Goal: Transaction & Acquisition: Purchase product/service

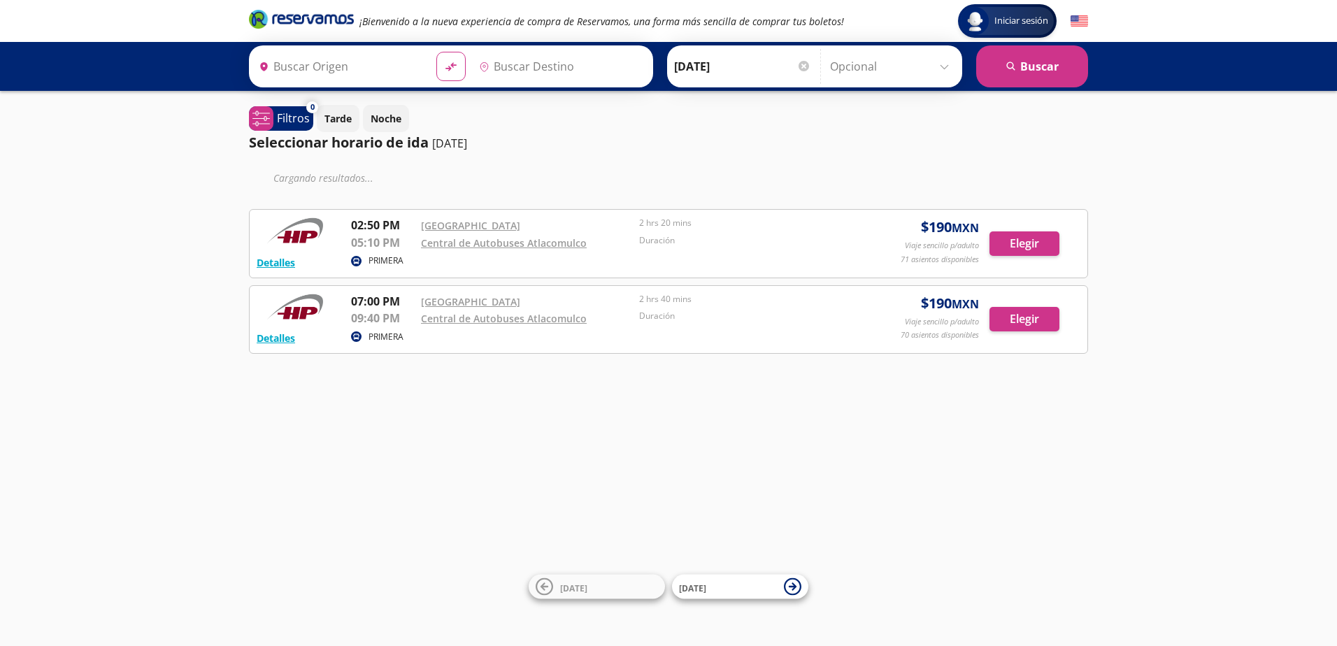
type input "[GEOGRAPHIC_DATA], [GEOGRAPHIC_DATA]"
type input "Atlacomulco, [GEOGRAPHIC_DATA]"
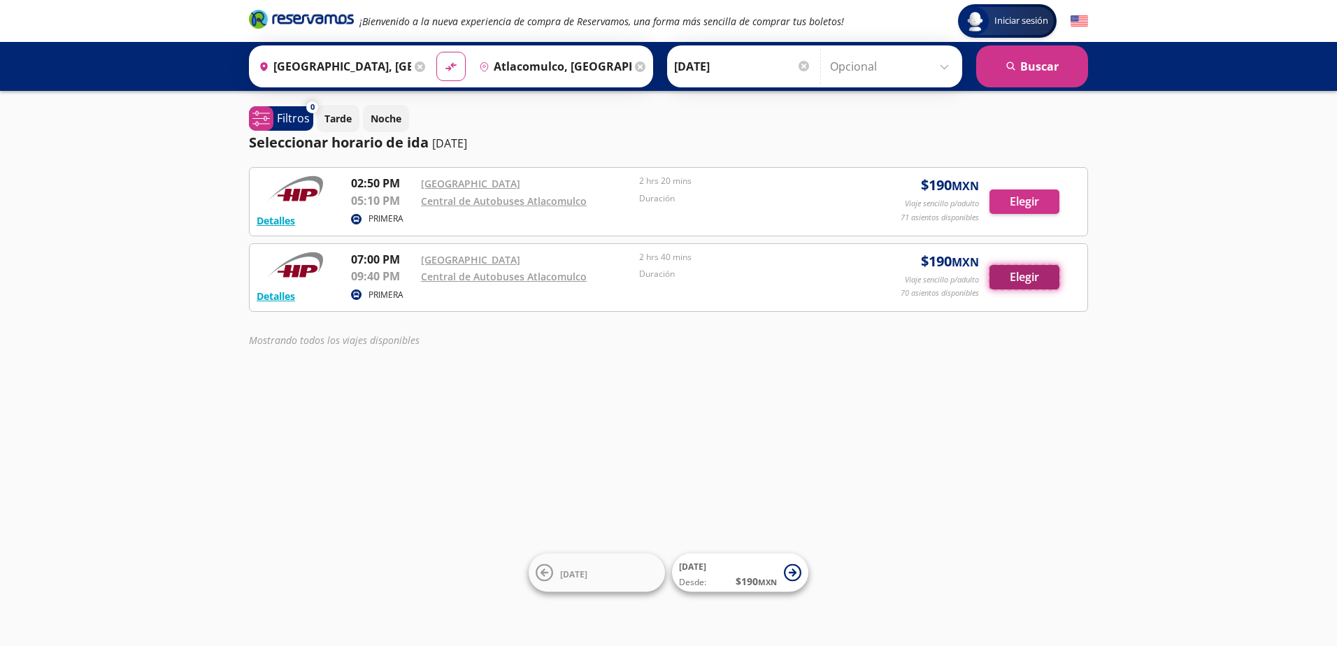
click at [1016, 282] on button "Elegir" at bounding box center [1024, 277] width 70 height 24
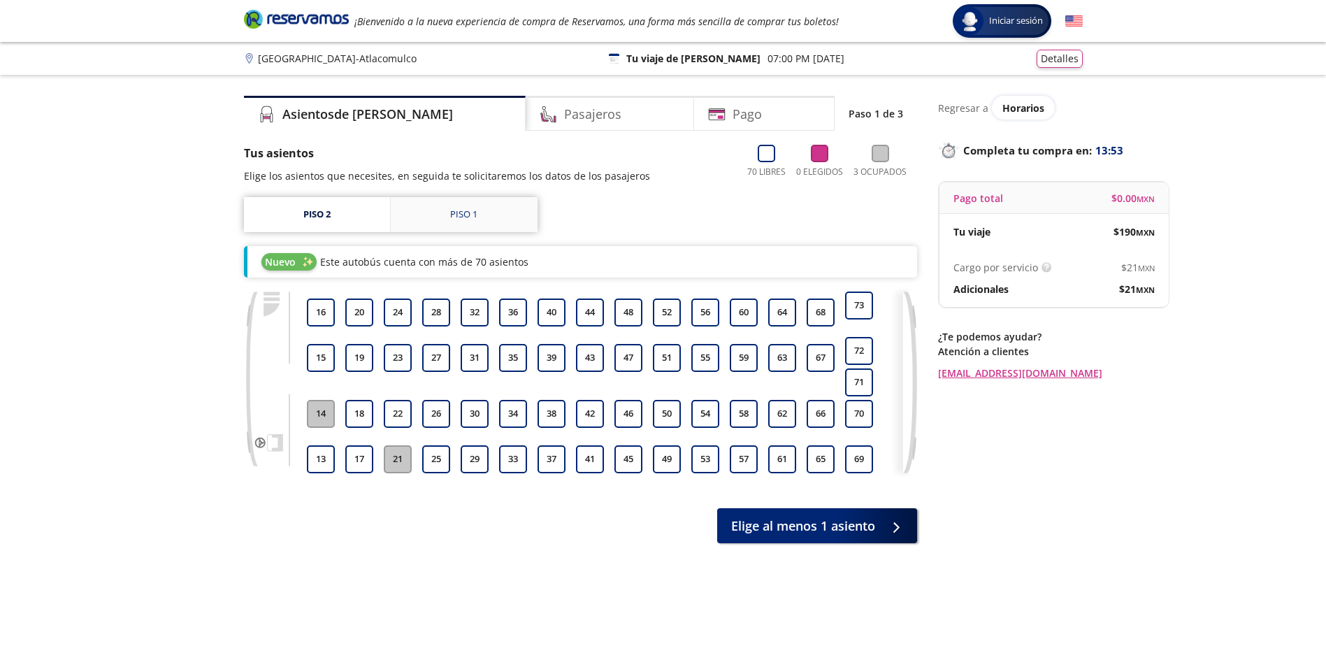
click at [439, 228] on link "Piso 1" at bounding box center [464, 214] width 147 height 35
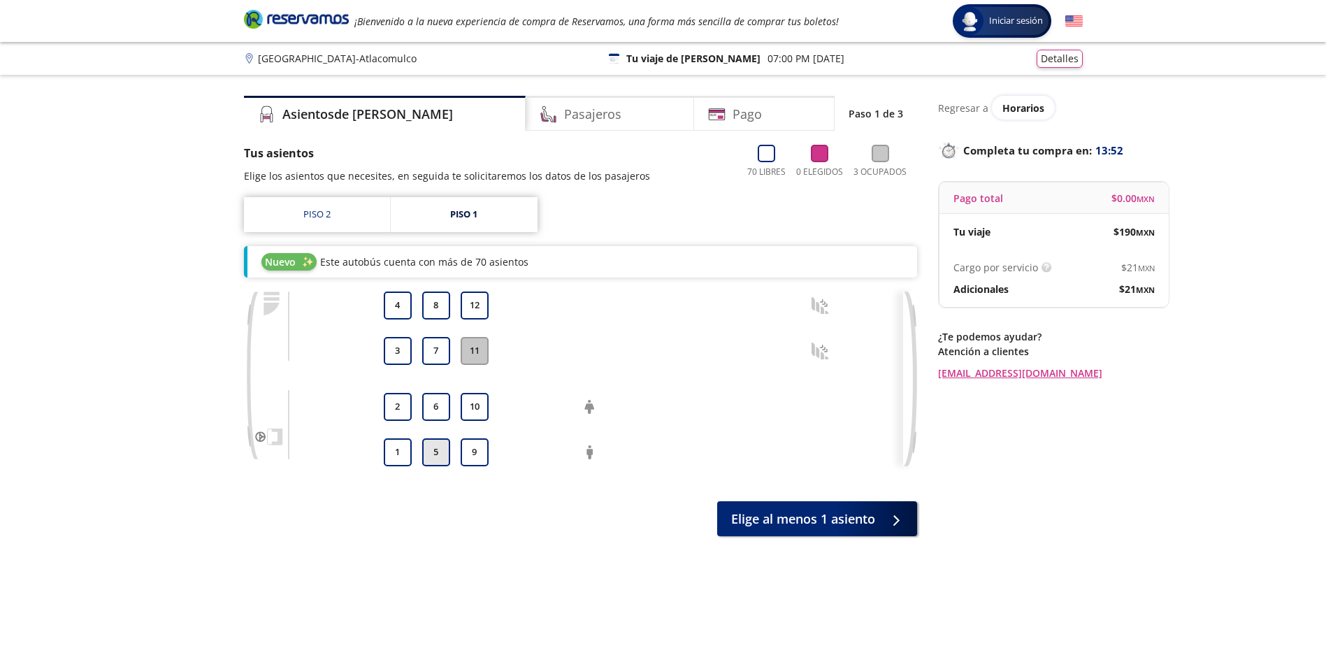
click at [431, 456] on button "5" at bounding box center [436, 452] width 28 height 28
click at [434, 408] on button "6" at bounding box center [436, 407] width 28 height 28
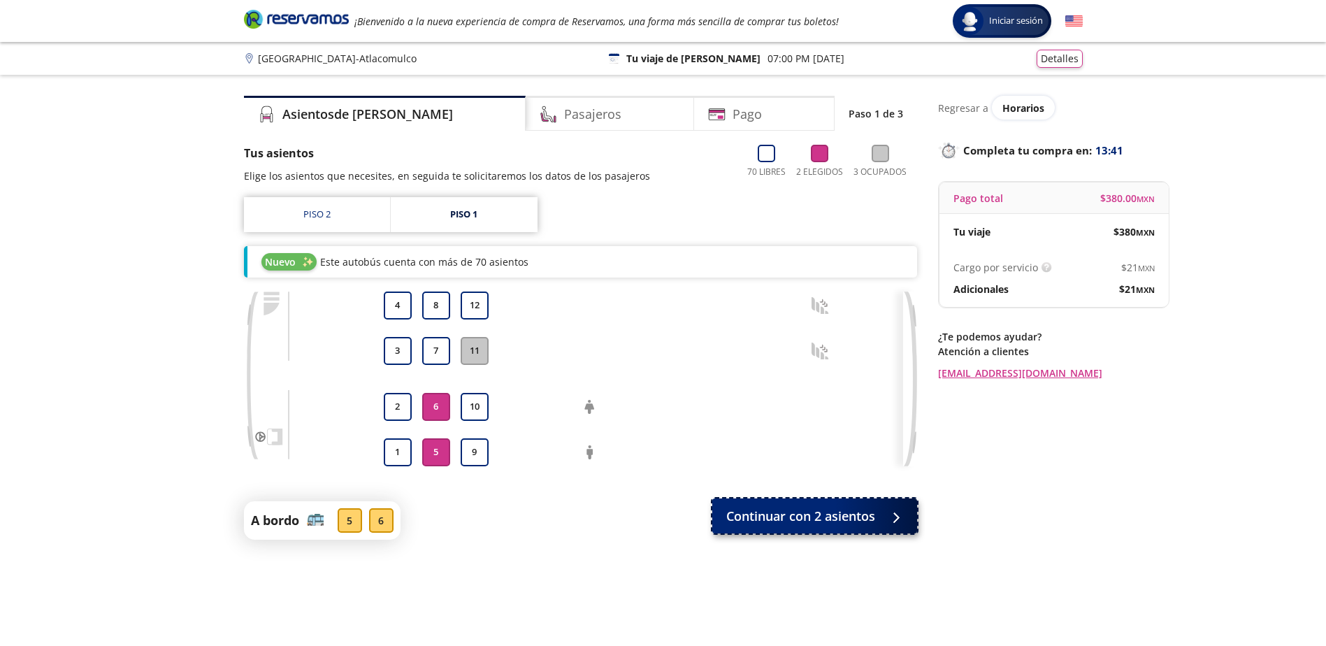
click at [790, 526] on span "Continuar con 2 asientos" at bounding box center [800, 516] width 149 height 19
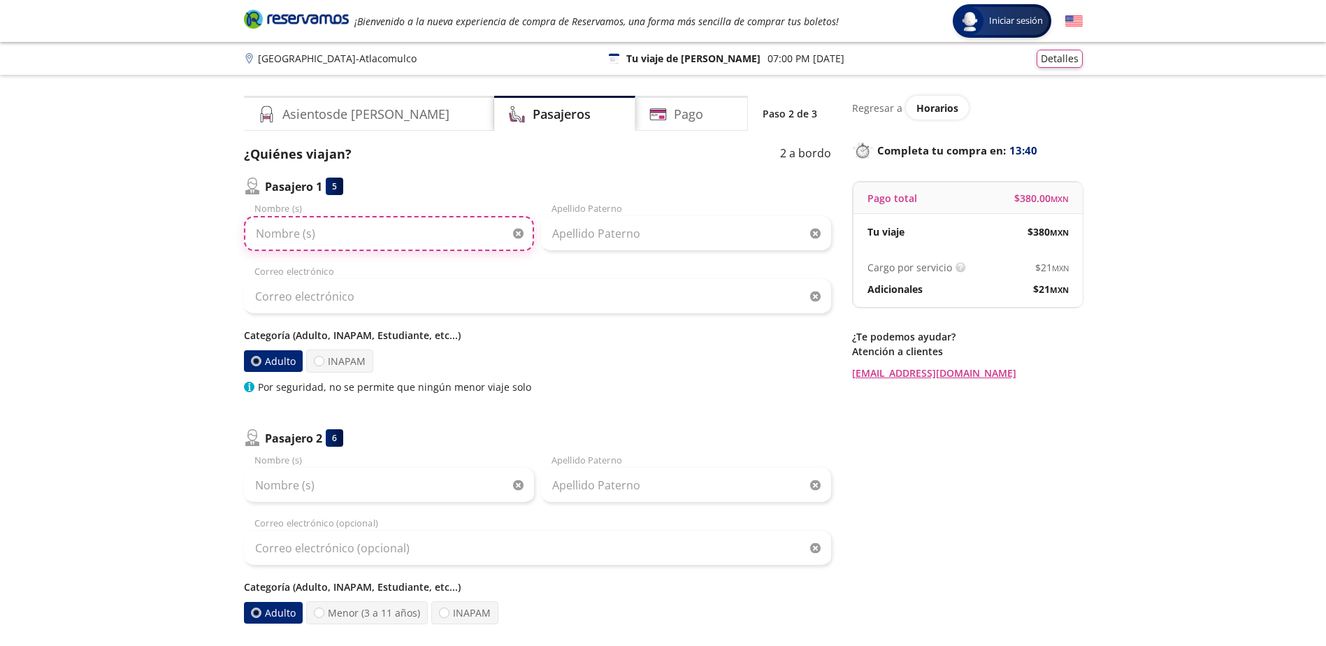
click at [447, 238] on input "Nombre (s)" at bounding box center [389, 233] width 290 height 35
type input "[PERSON_NAME]"
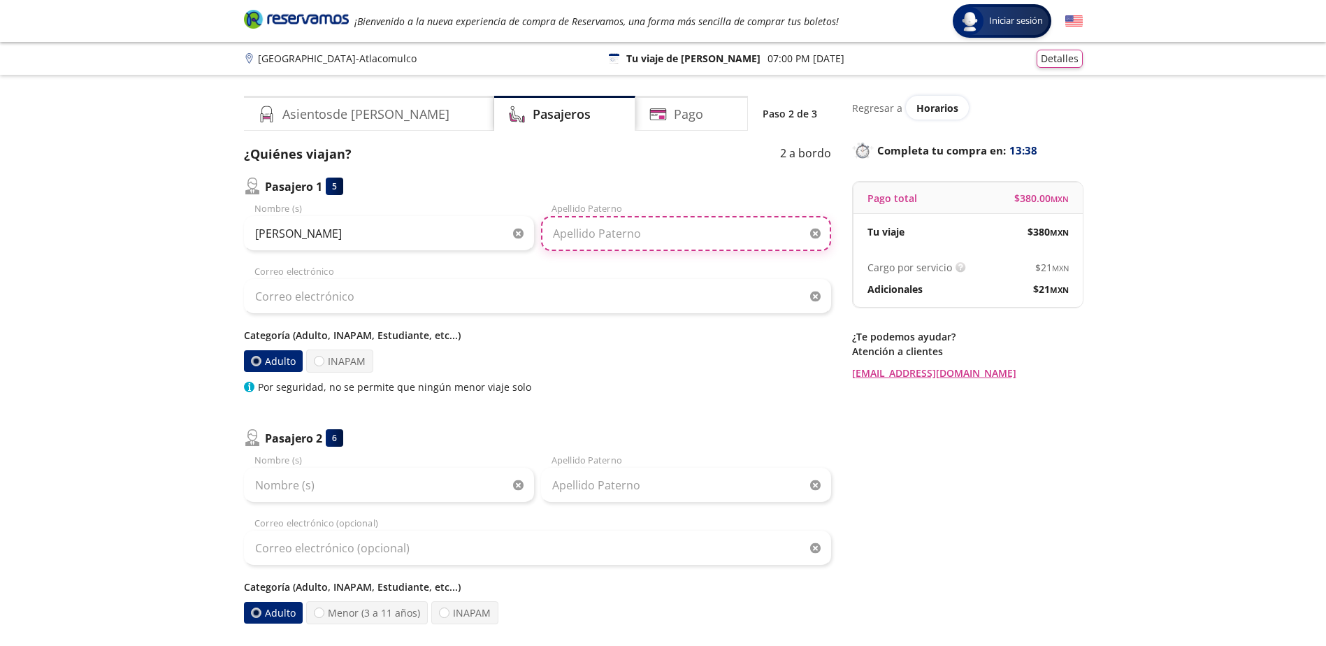
type input "[PERSON_NAME]"
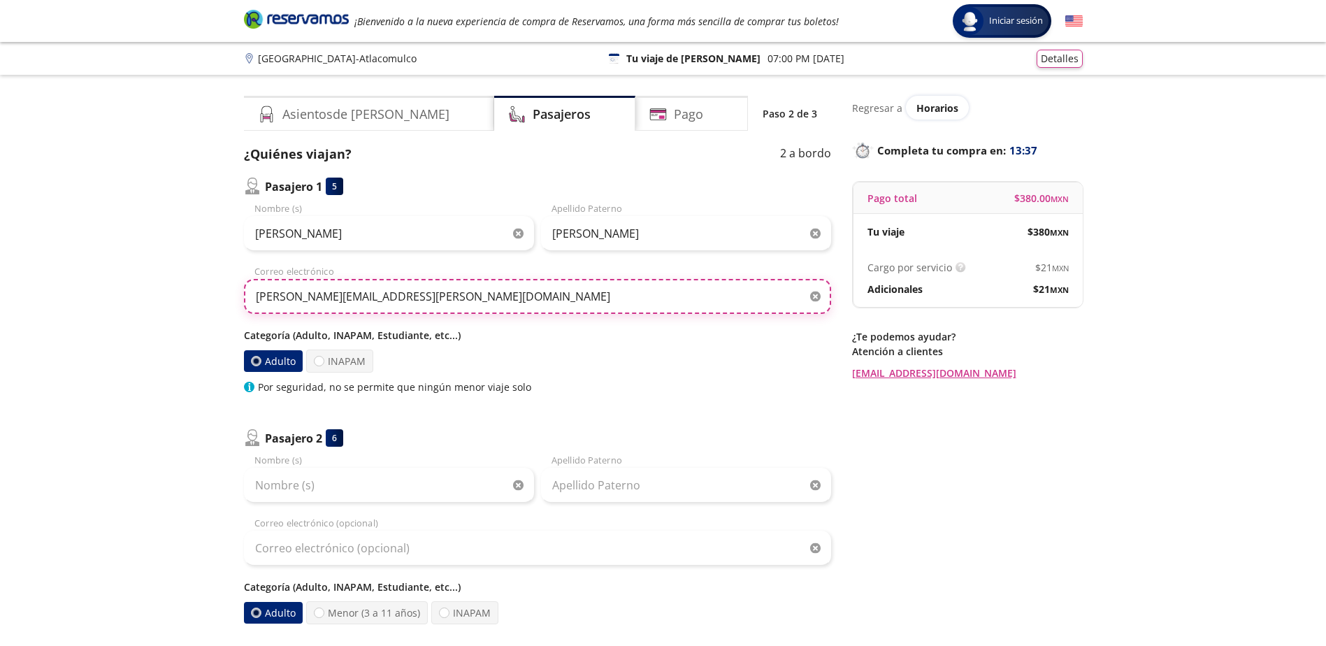
drag, startPoint x: 481, startPoint y: 311, endPoint x: 208, endPoint y: 311, distance: 273.3
click at [208, 311] on div "Group 9 Created with Sketch. Datos para la compra Ciudad de México - Atlacomulc…" at bounding box center [663, 439] width 1326 height 878
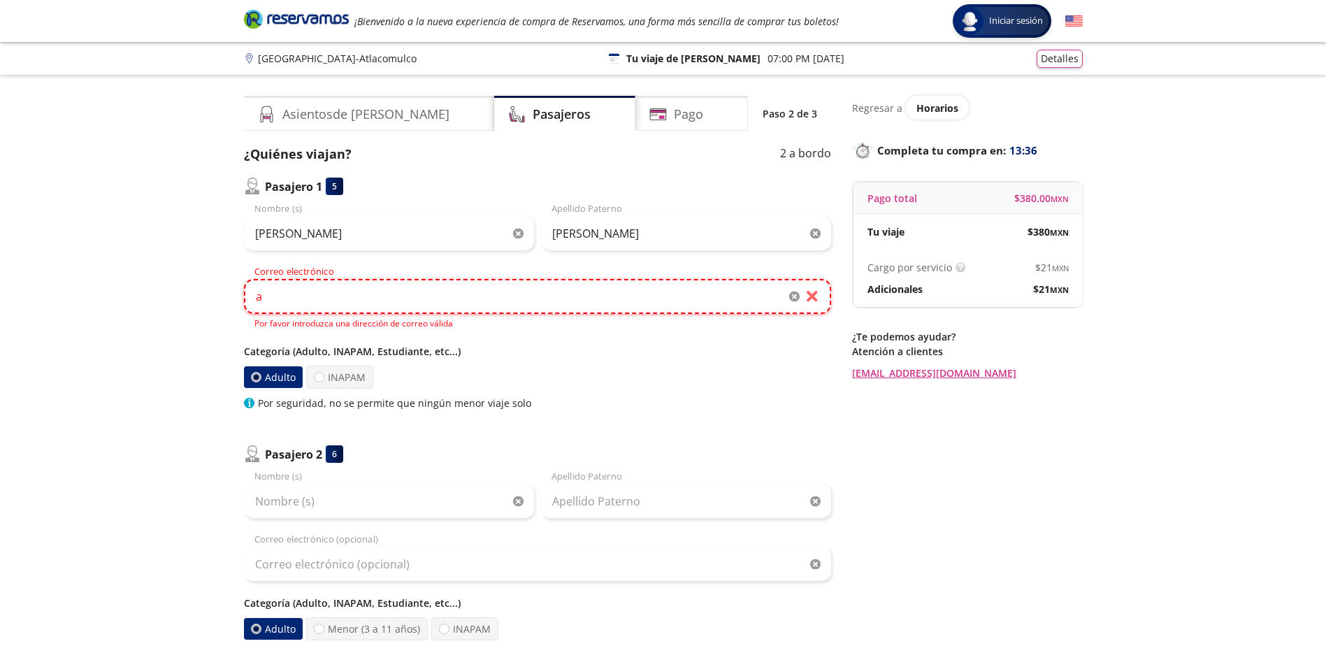
type input "[EMAIL_ADDRESS][DOMAIN_NAME]"
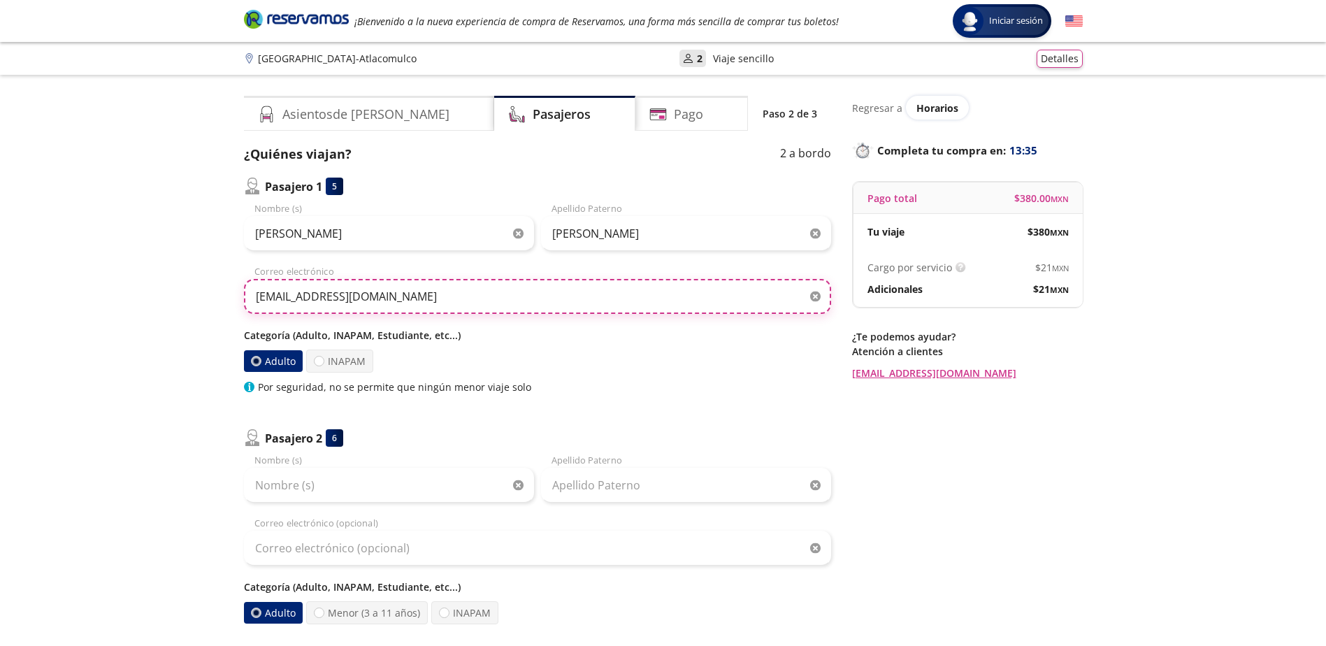
scroll to position [70, 0]
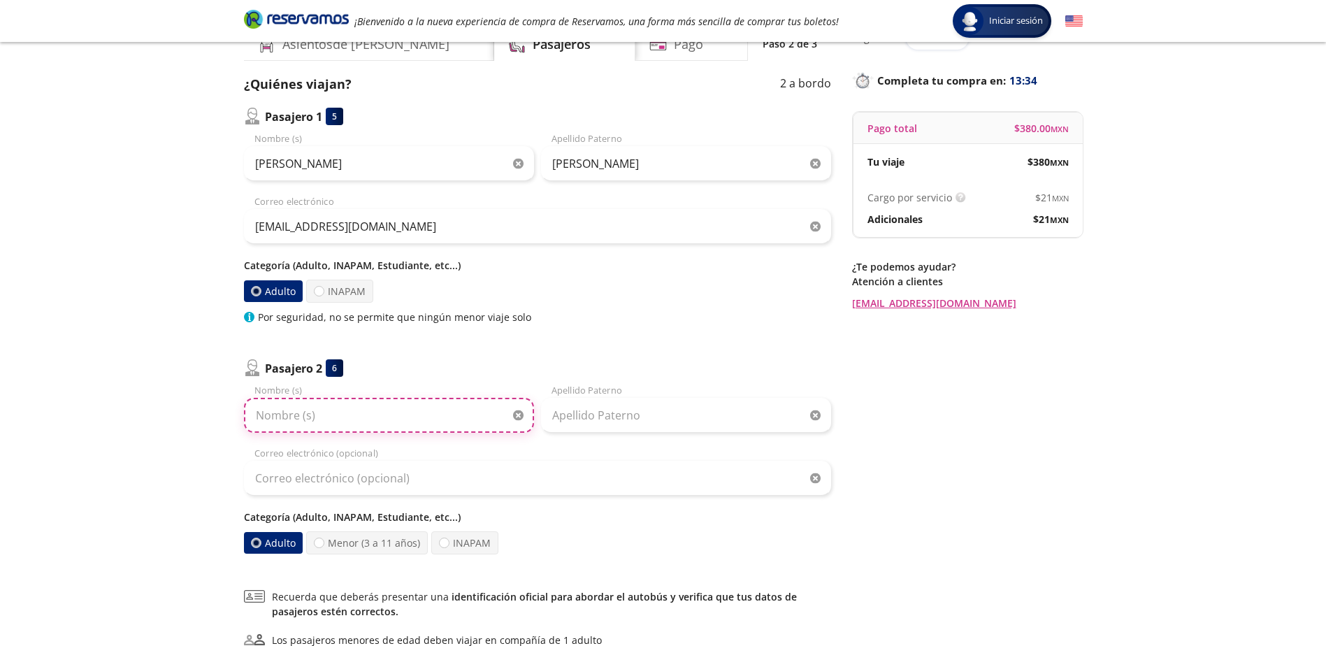
click at [374, 411] on input "Nombre (s)" at bounding box center [389, 415] width 290 height 35
drag, startPoint x: 381, startPoint y: 415, endPoint x: 339, endPoint y: 417, distance: 42.0
click at [339, 417] on input "Nombre (s)" at bounding box center [389, 415] width 290 height 35
drag, startPoint x: 375, startPoint y: 421, endPoint x: 189, endPoint y: 432, distance: 186.3
click at [189, 432] on div "Group 9 Created with Sketch. Datos para la compra Ciudad de México - Atlacomulc…" at bounding box center [663, 369] width 1326 height 878
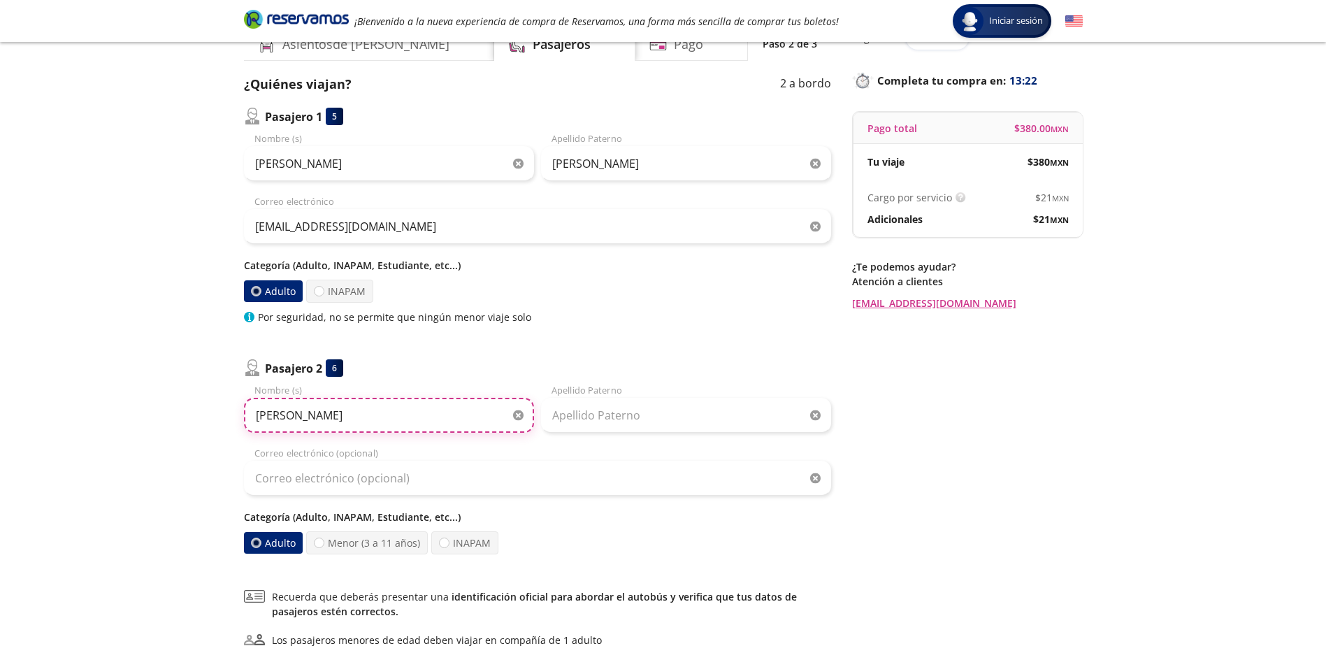
type input "[PERSON_NAME]"
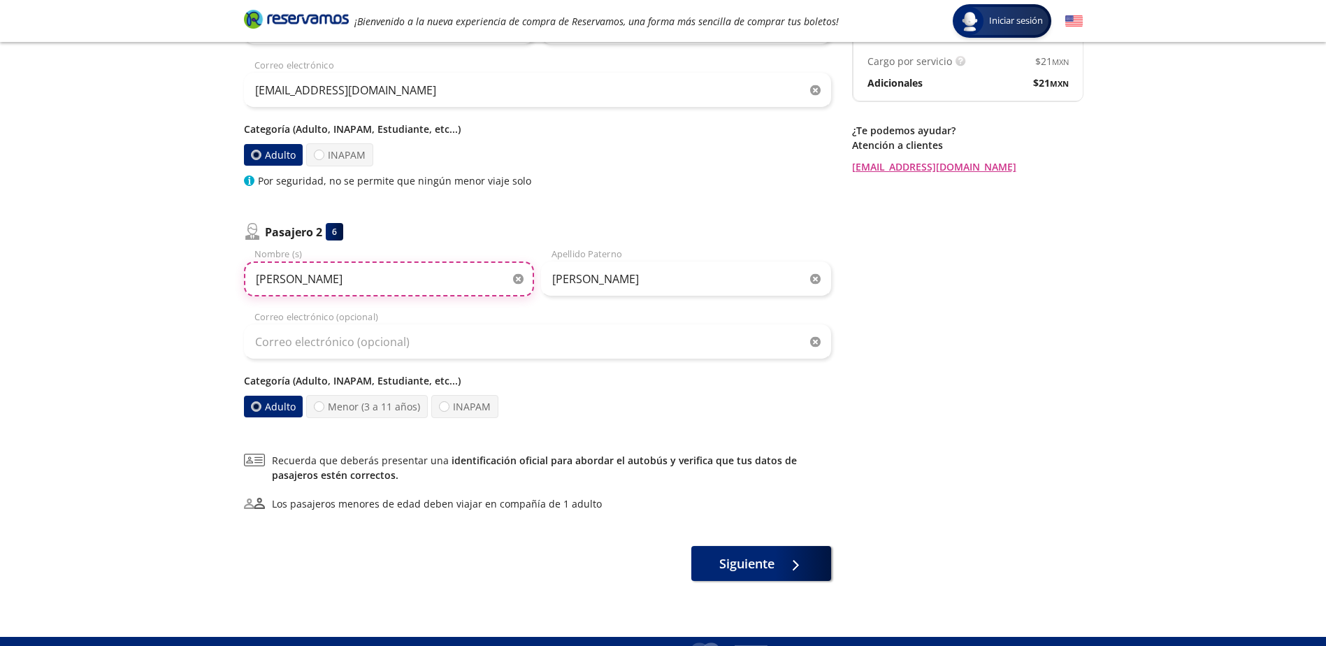
scroll to position [210, 0]
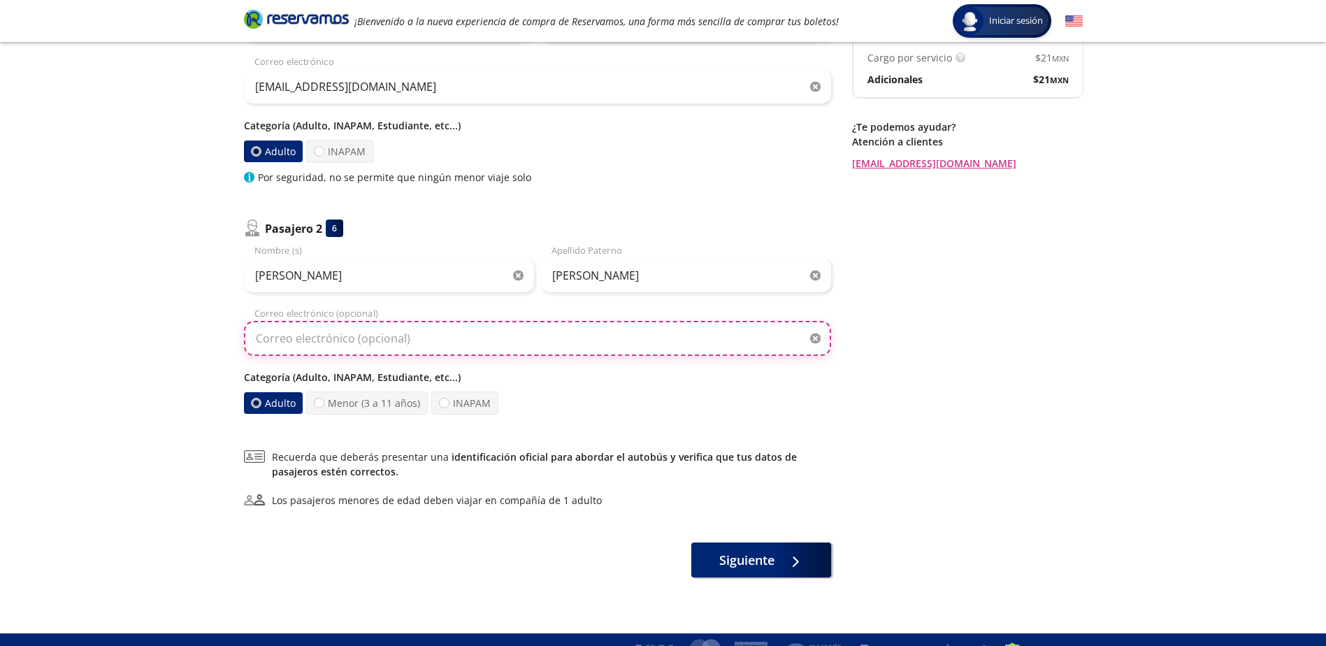
click at [397, 337] on input "Correo electrónico (opcional)" at bounding box center [537, 338] width 587 height 35
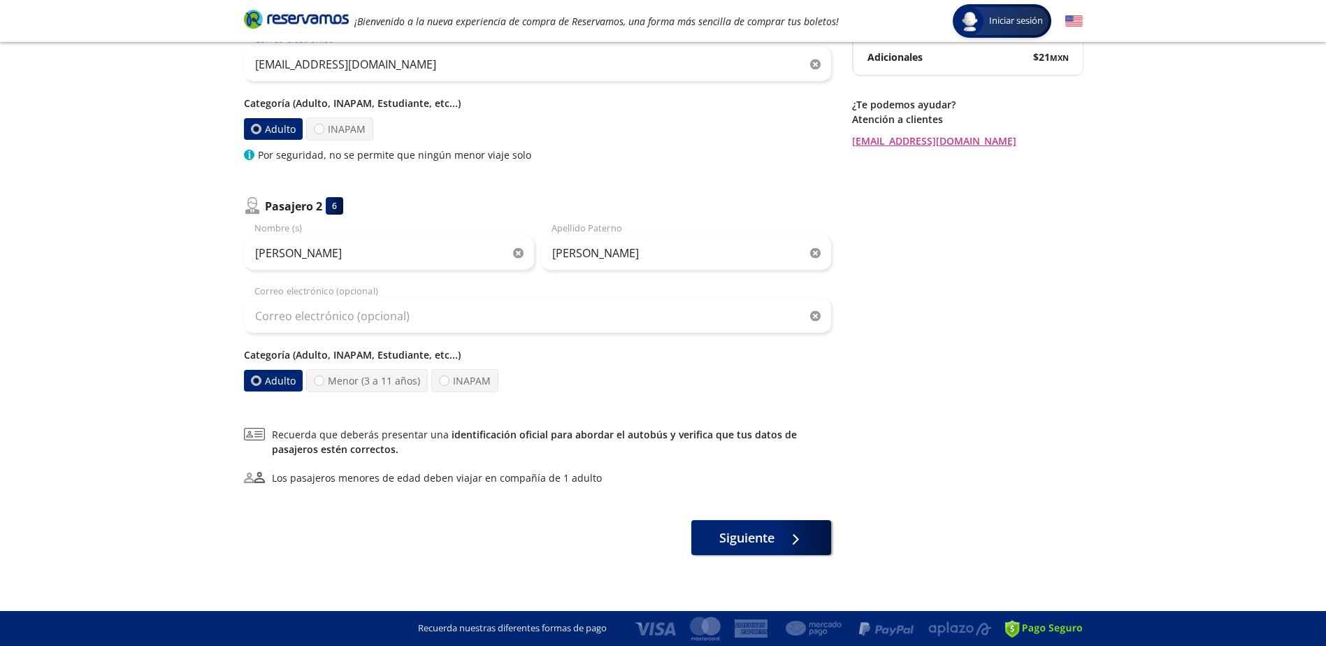
click at [851, 357] on div "Asientos de [PERSON_NAME] Pago Paso 2 de 3 ¿Quiénes viajan? 2 a bordo Pasajero …" at bounding box center [663, 209] width 853 height 691
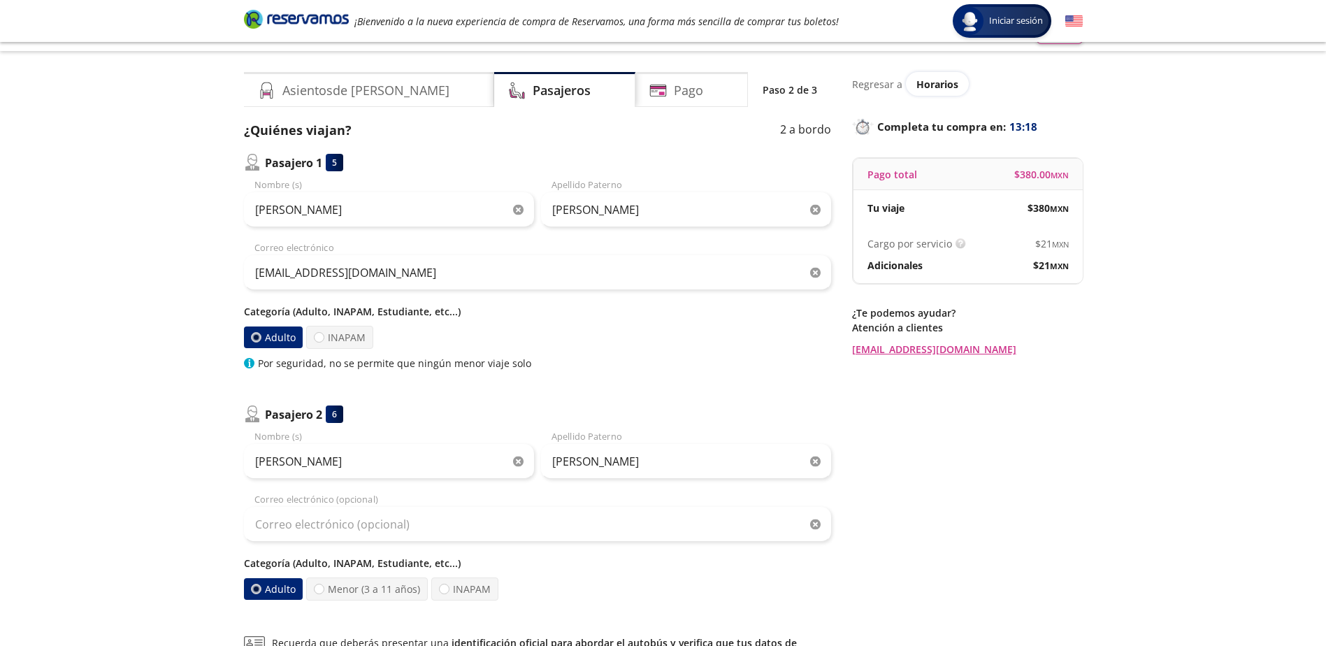
scroll to position [0, 0]
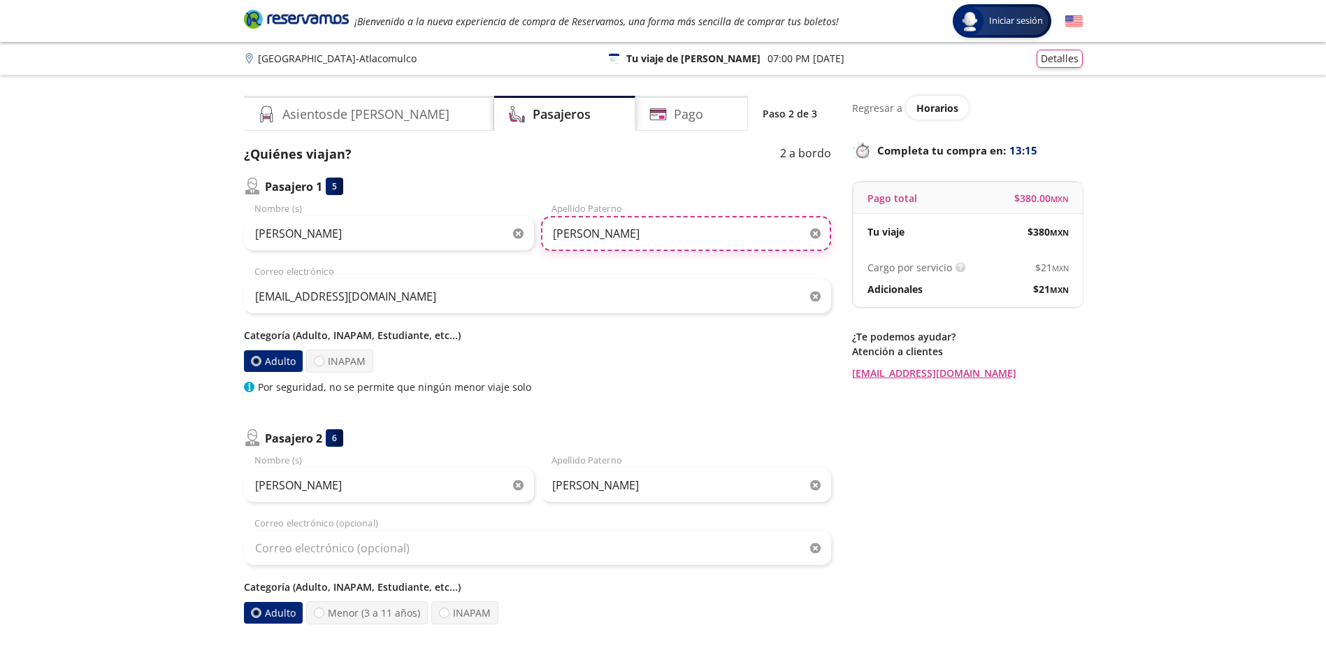
drag, startPoint x: 658, startPoint y: 234, endPoint x: 598, endPoint y: 238, distance: 60.3
click at [598, 238] on input "[PERSON_NAME]" at bounding box center [686, 233] width 290 height 35
type input "[PERSON_NAME]"
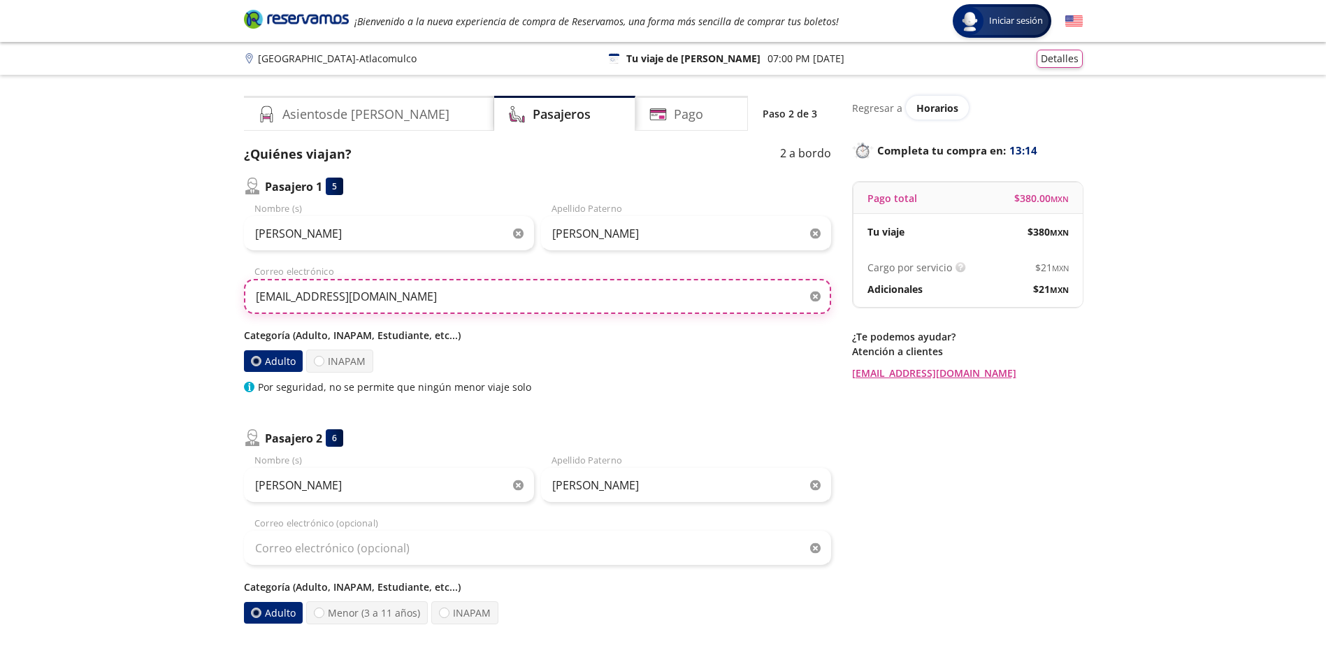
click at [442, 304] on input "[EMAIL_ADDRESS][DOMAIN_NAME]" at bounding box center [537, 296] width 587 height 35
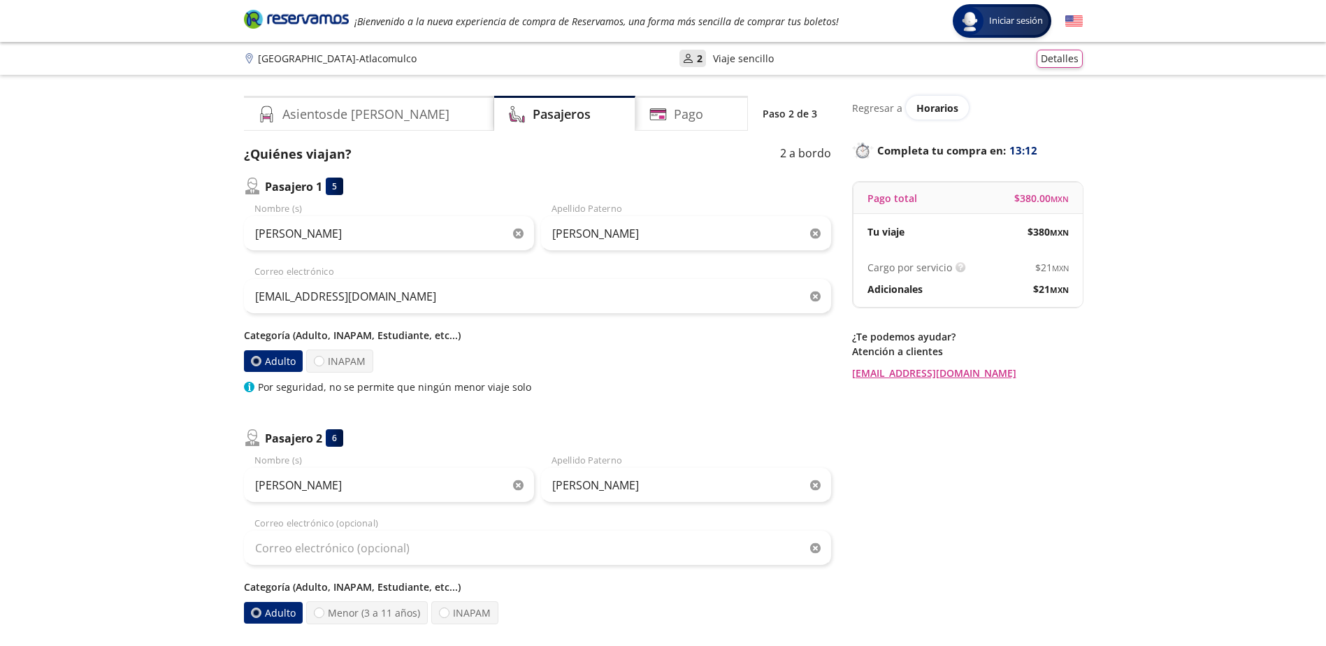
click at [682, 377] on div "Categoría (Adulto, INAPAM, Estudiante, etc...) Adulto INAPAM Por seguridad, no …" at bounding box center [537, 361] width 587 height 66
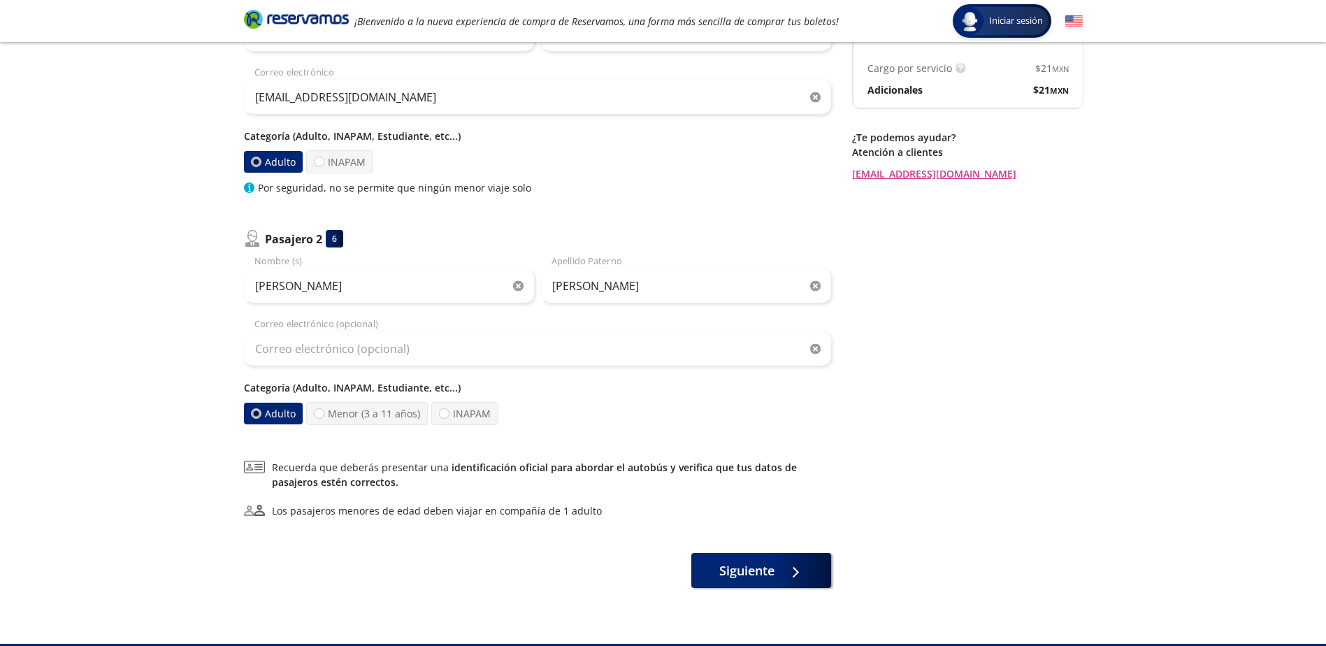
scroll to position [232, 0]
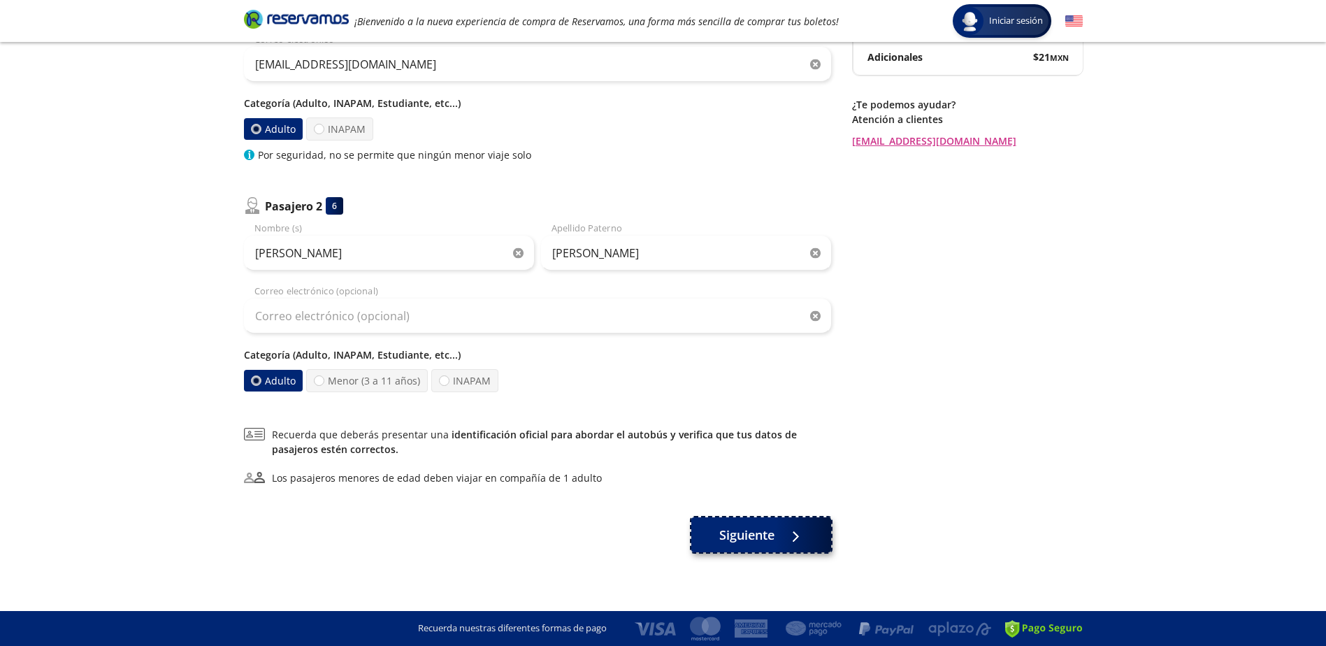
click at [774, 538] on span "Siguiente" at bounding box center [746, 535] width 55 height 19
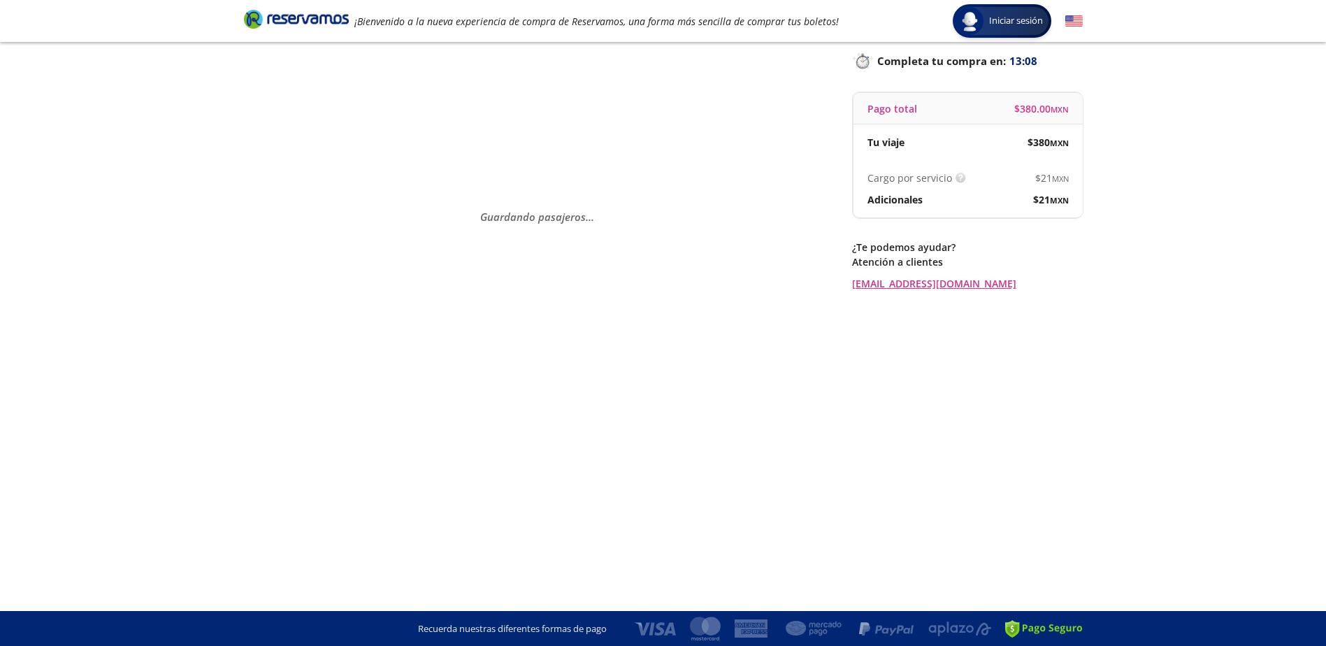
scroll to position [0, 0]
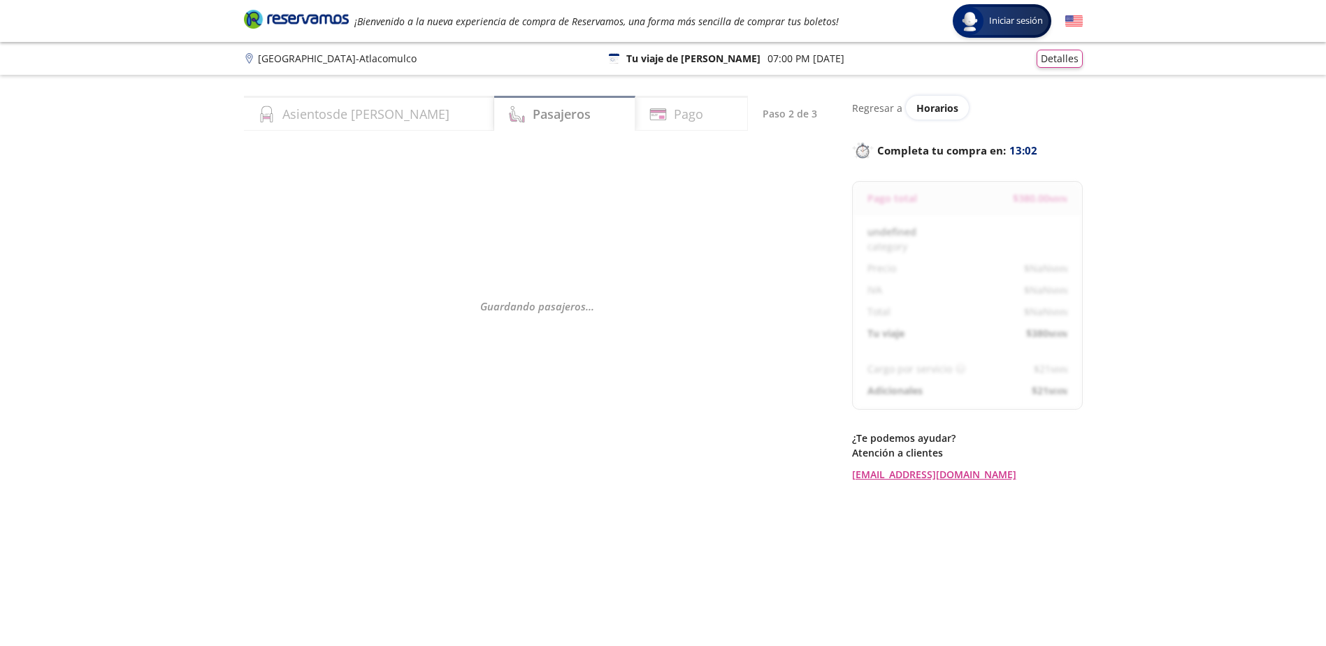
select select "MX"
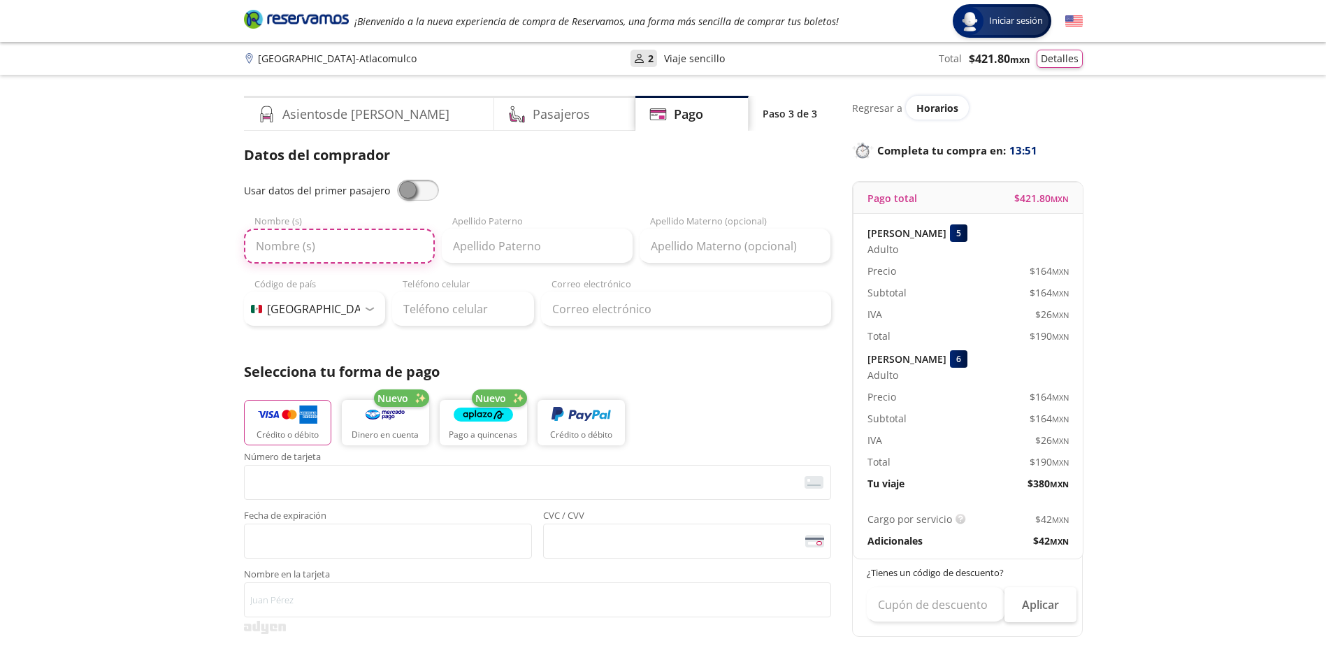
click at [389, 243] on input "Nombre (s)" at bounding box center [339, 246] width 191 height 35
type input "[PERSON_NAME]"
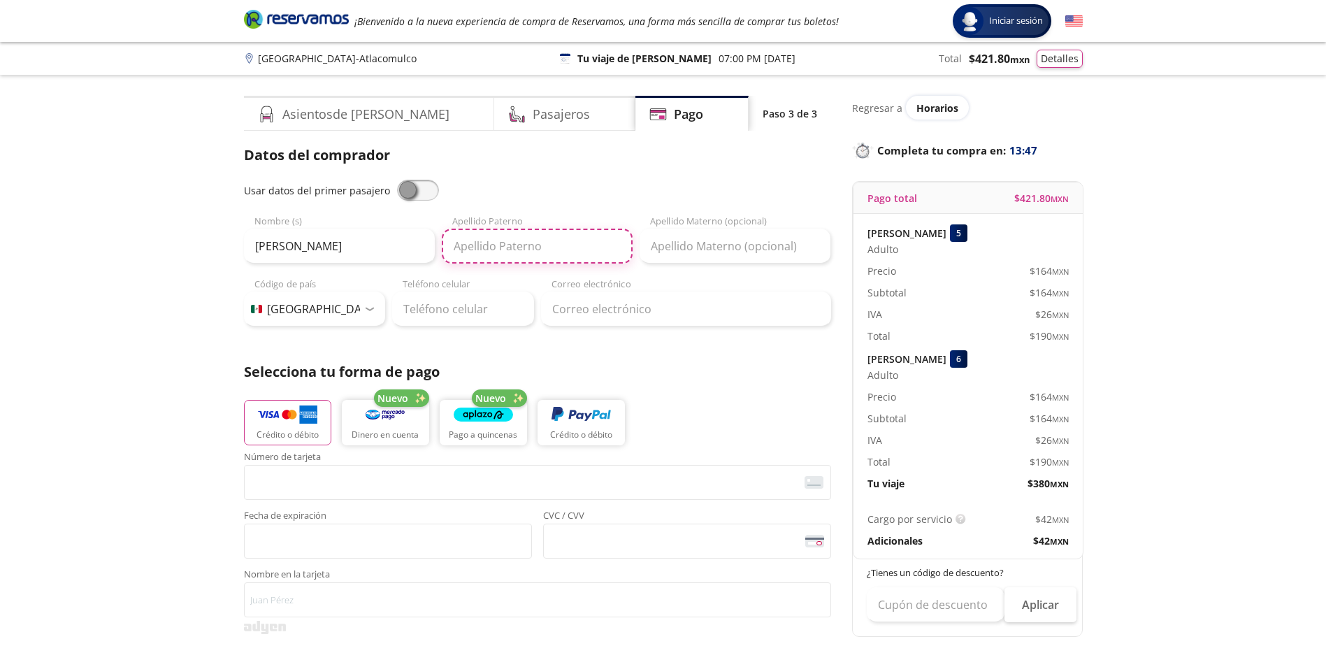
type input "[PERSON_NAME]"
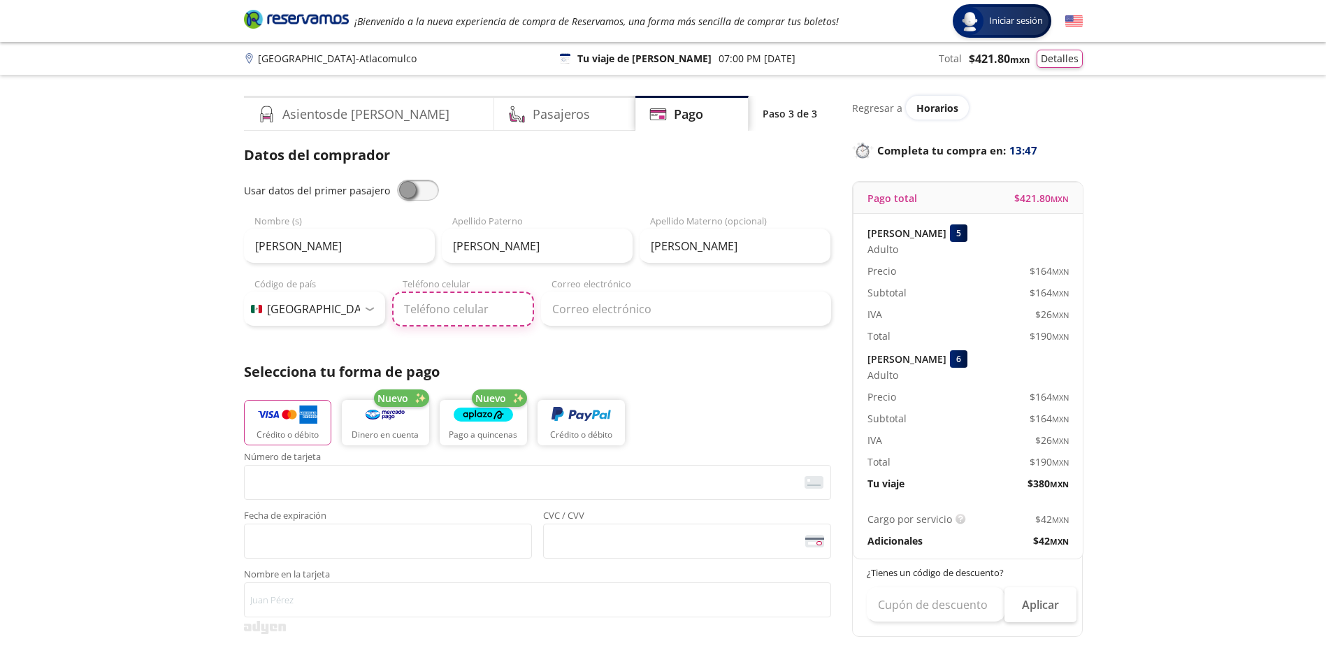
type input "712 162 6071"
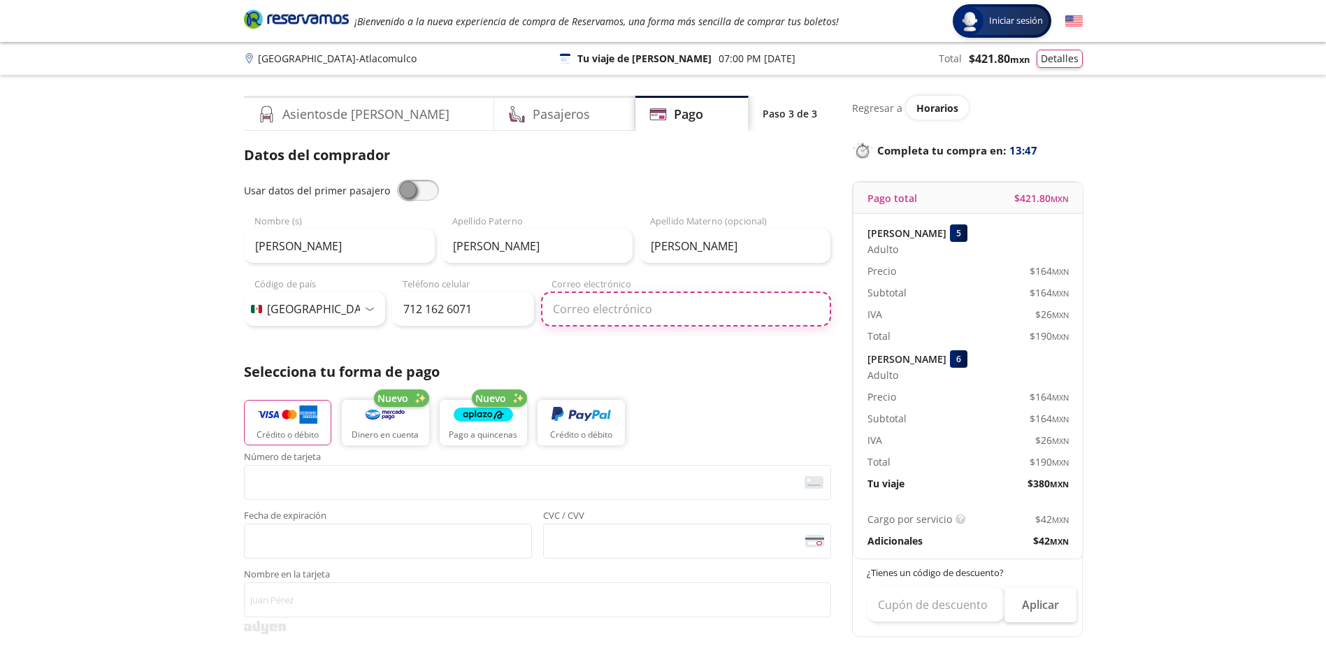
type input "[EMAIL_ADDRESS][DOMAIN_NAME]"
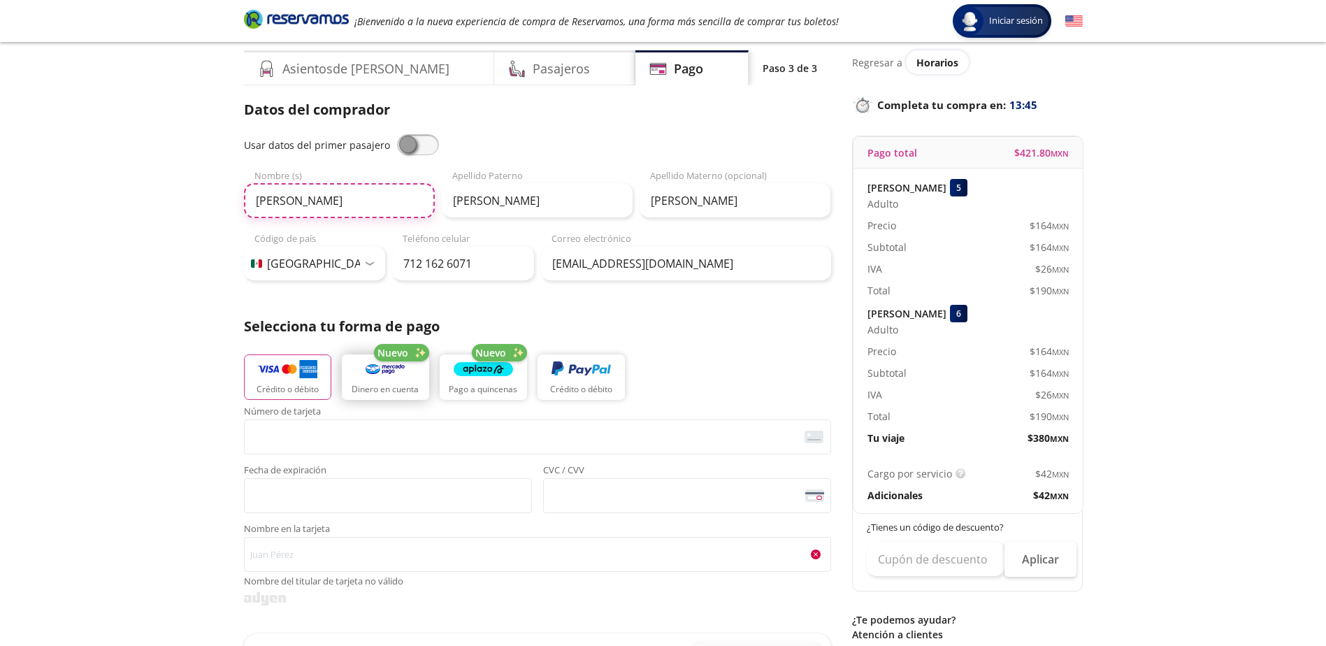
scroll to position [70, 0]
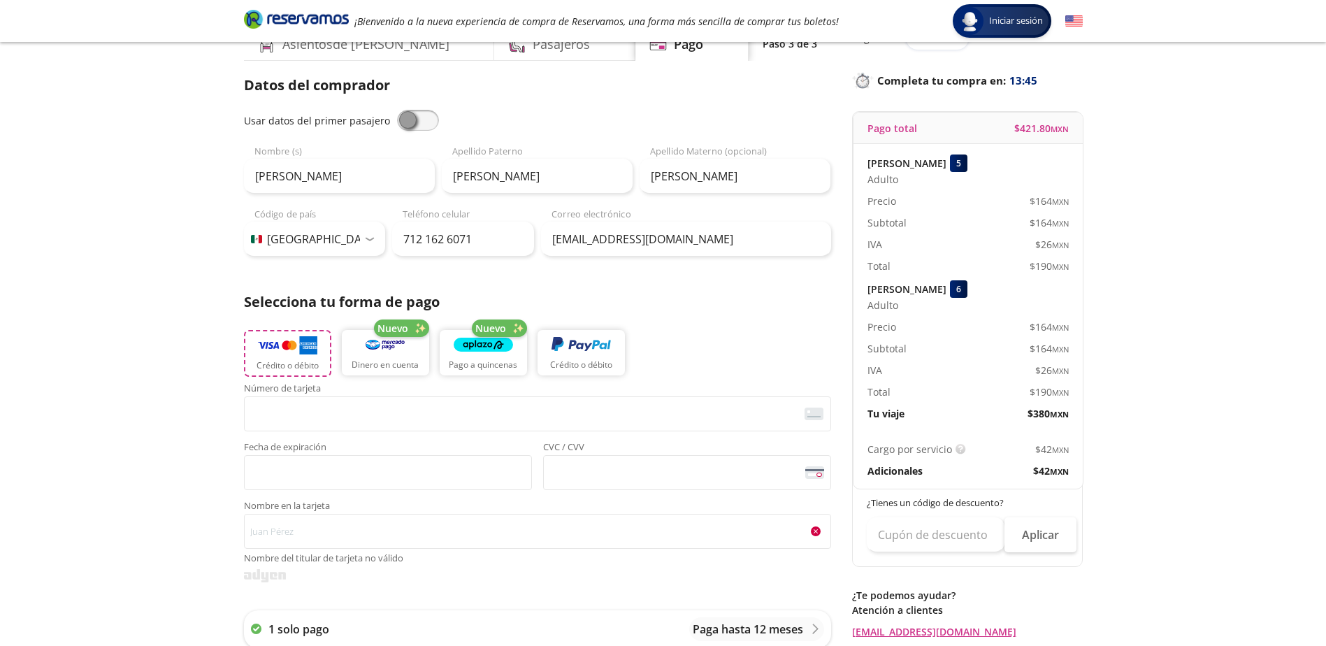
click at [299, 352] on img "button" at bounding box center [287, 345] width 59 height 21
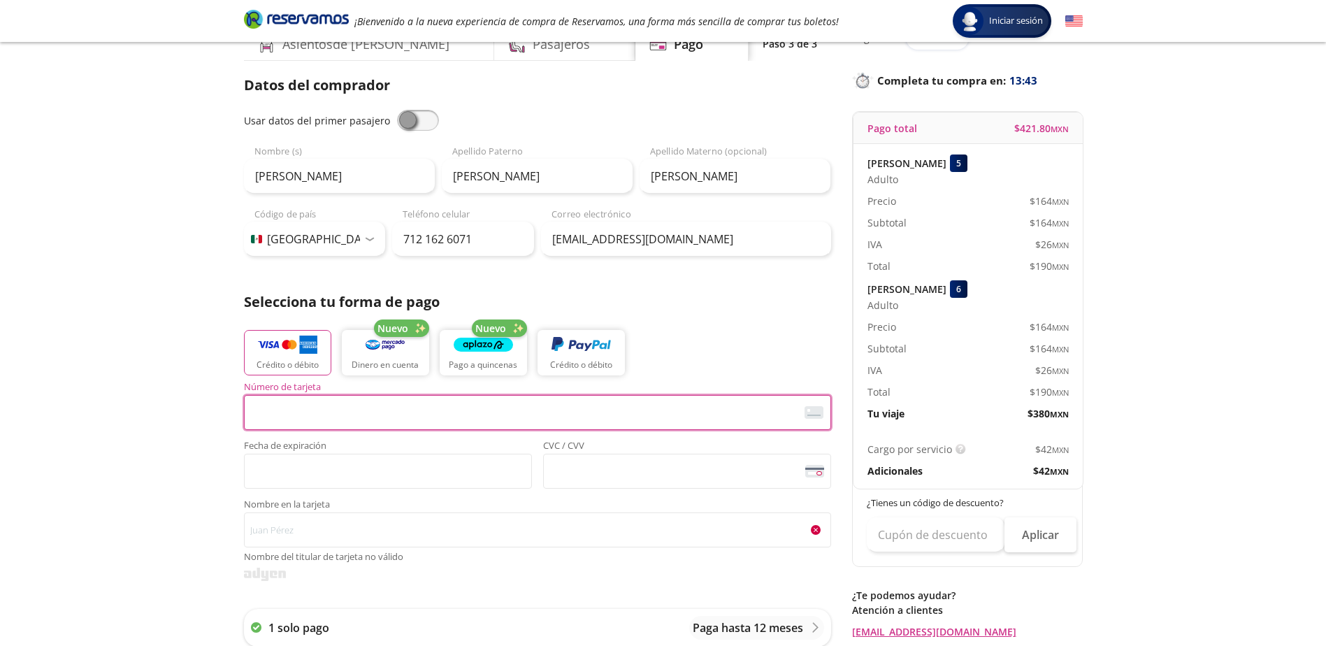
scroll to position [140, 0]
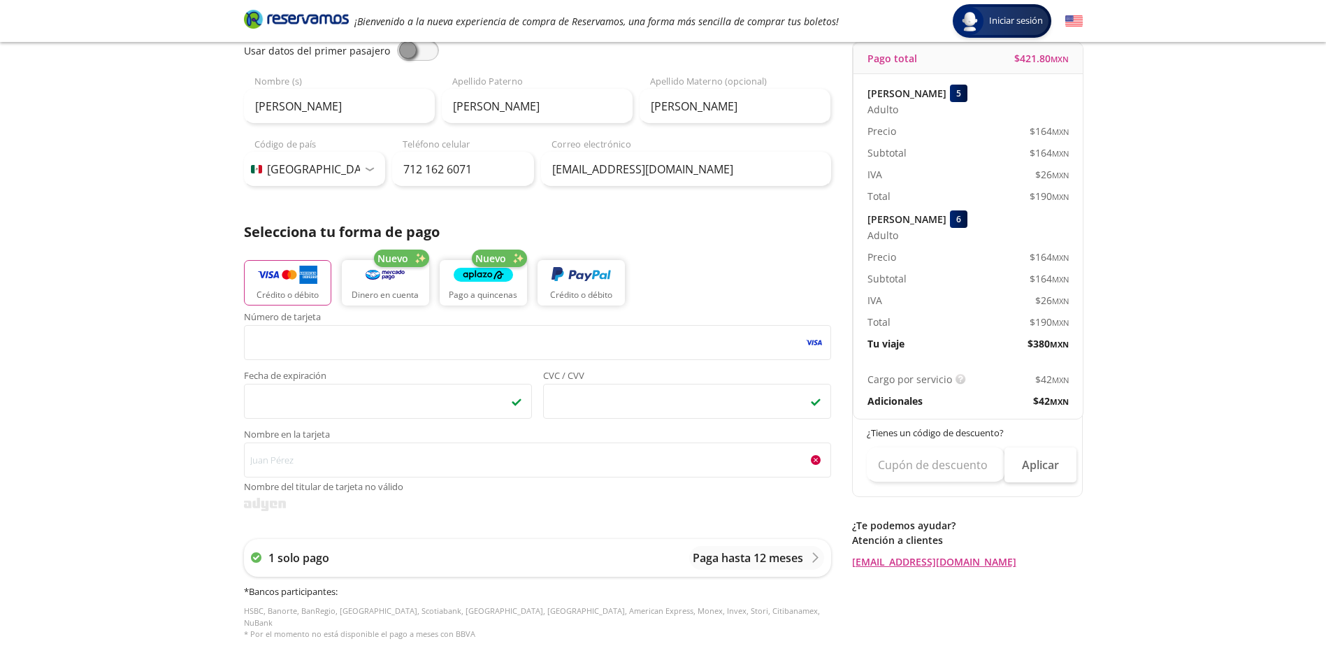
click at [442, 439] on span "Nombre en la tarjeta" at bounding box center [537, 436] width 587 height 13
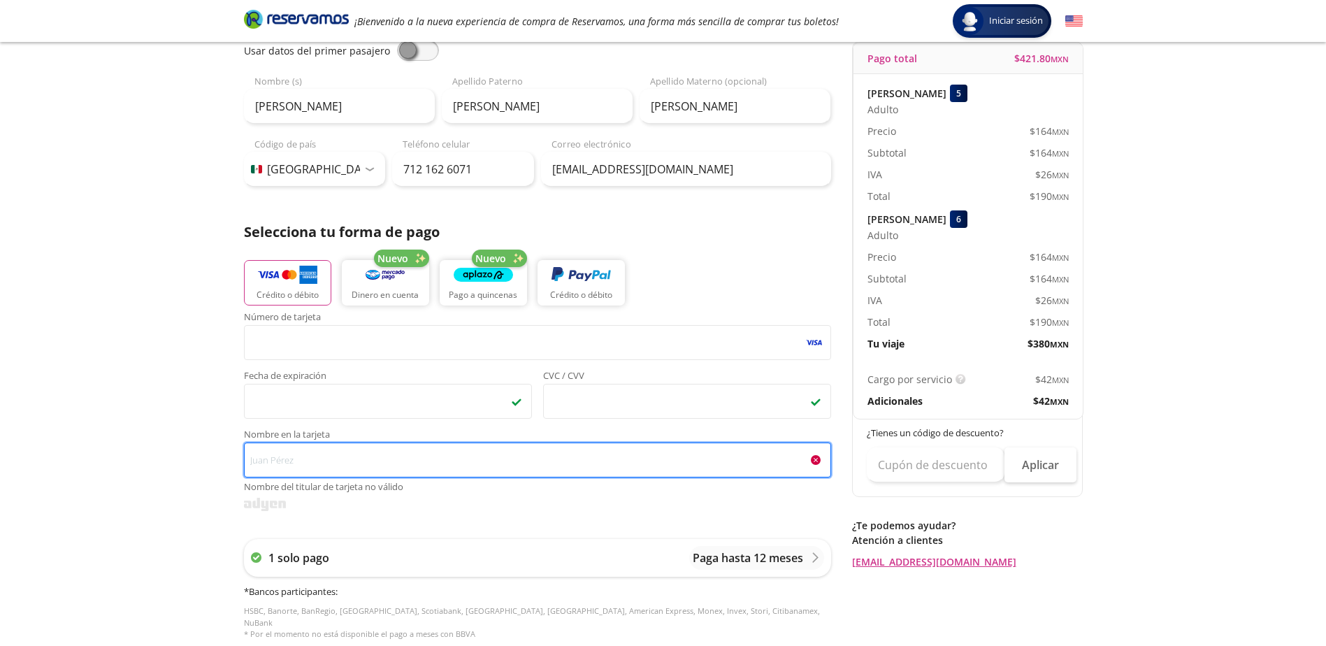
click at [442, 442] on input "Nombre en la tarjeta Nombre del titular de tarjeta no válido" at bounding box center [537, 459] width 587 height 35
click at [438, 449] on input "Nombre en la tarjeta Nombre del titular de tarjeta no válido" at bounding box center [537, 459] width 587 height 35
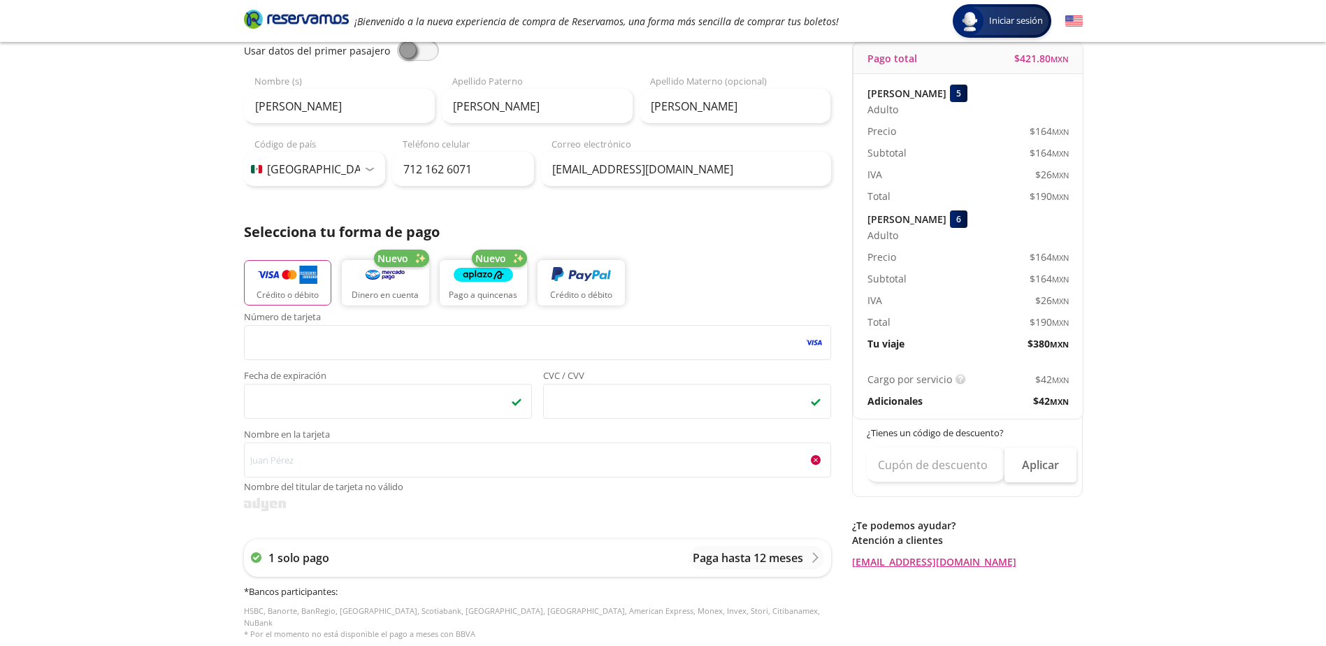
click at [419, 56] on span at bounding box center [418, 50] width 42 height 21
click at [397, 40] on input "checkbox" at bounding box center [397, 40] width 0 height 0
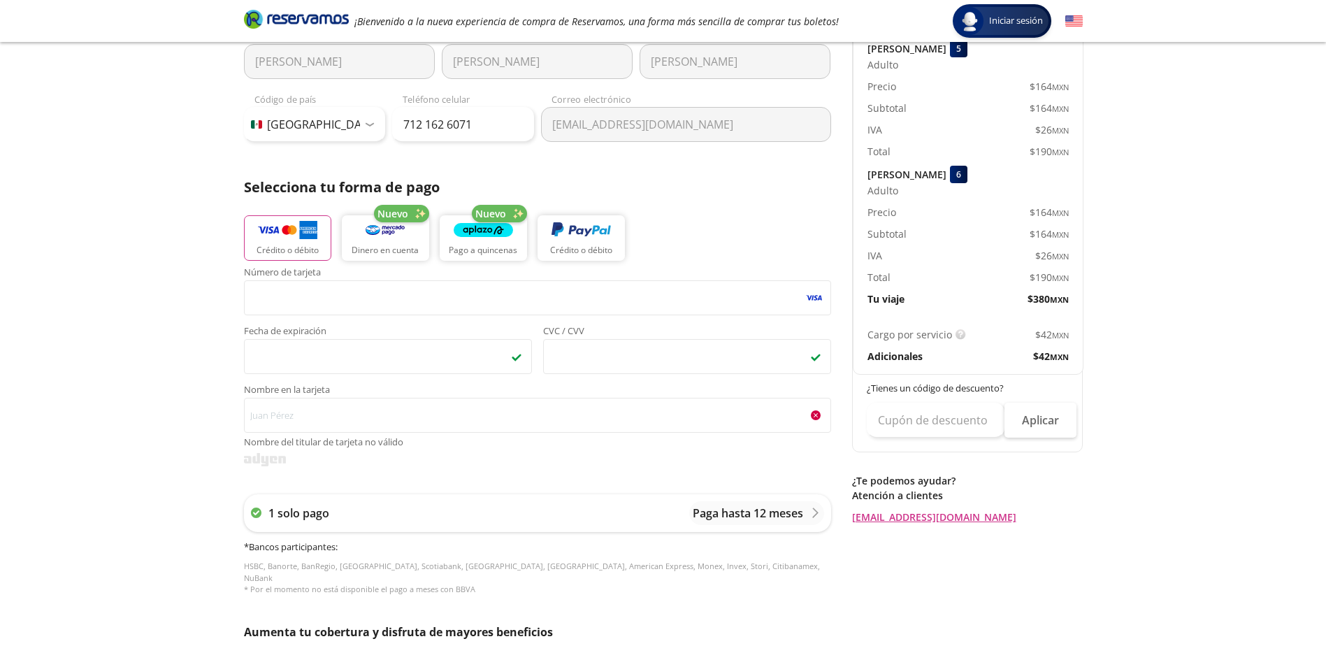
scroll to position [210, 0]
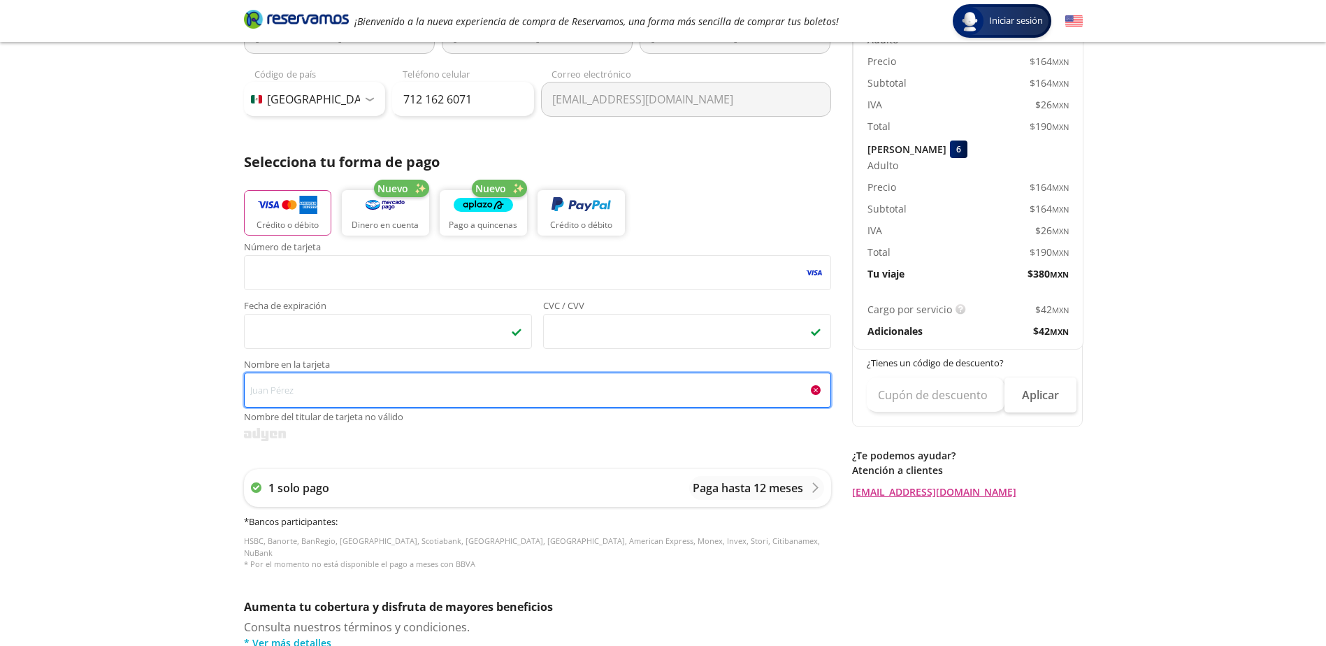
click at [360, 389] on input "Nombre en la tarjeta Nombre del titular de tarjeta no válido" at bounding box center [537, 390] width 587 height 35
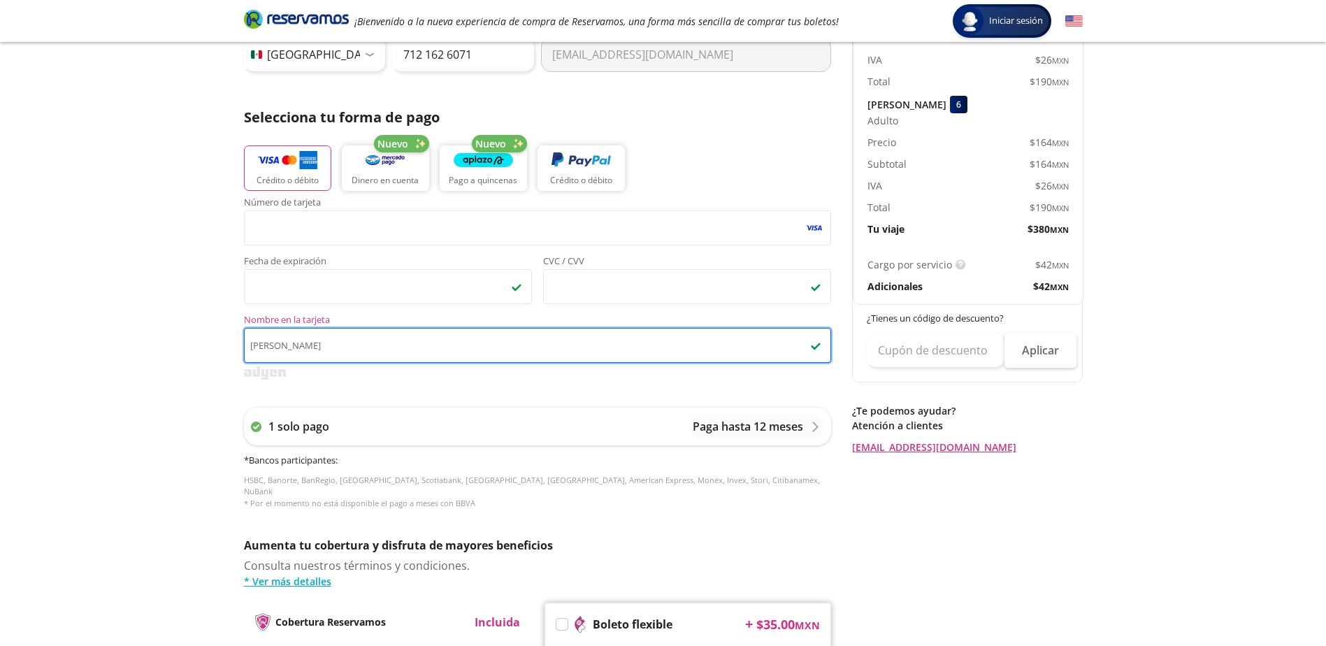
scroll to position [280, 0]
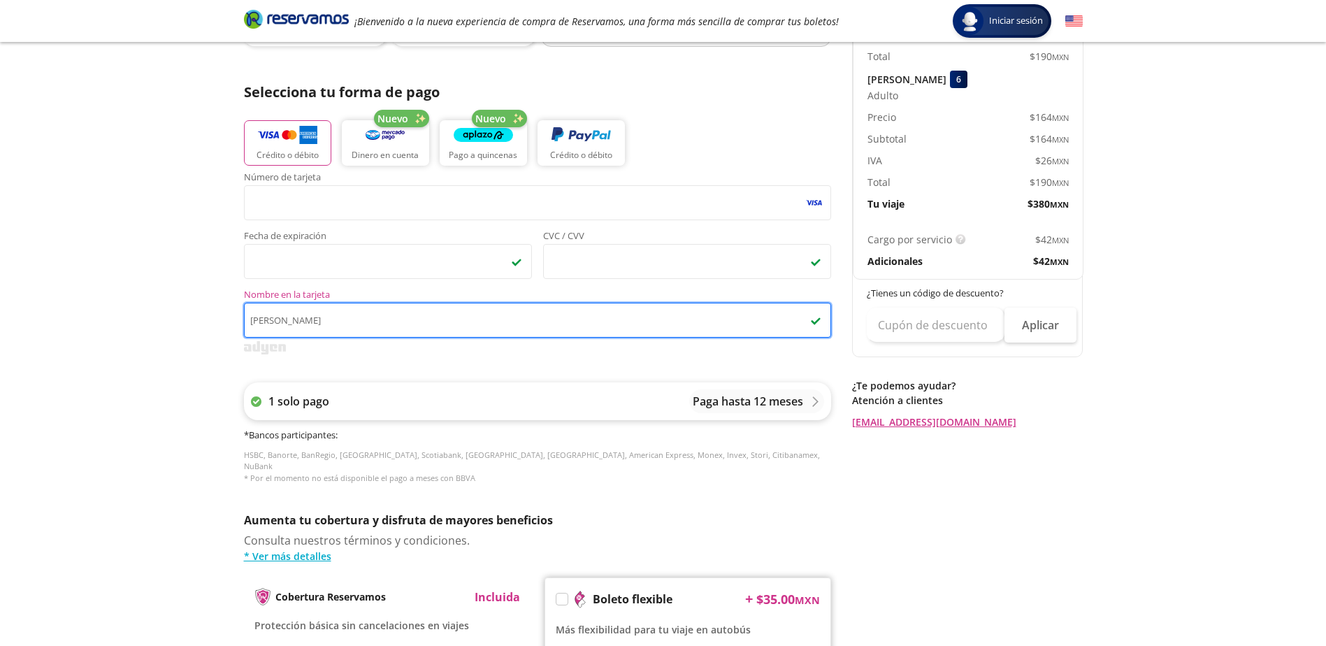
type input "[PERSON_NAME]"
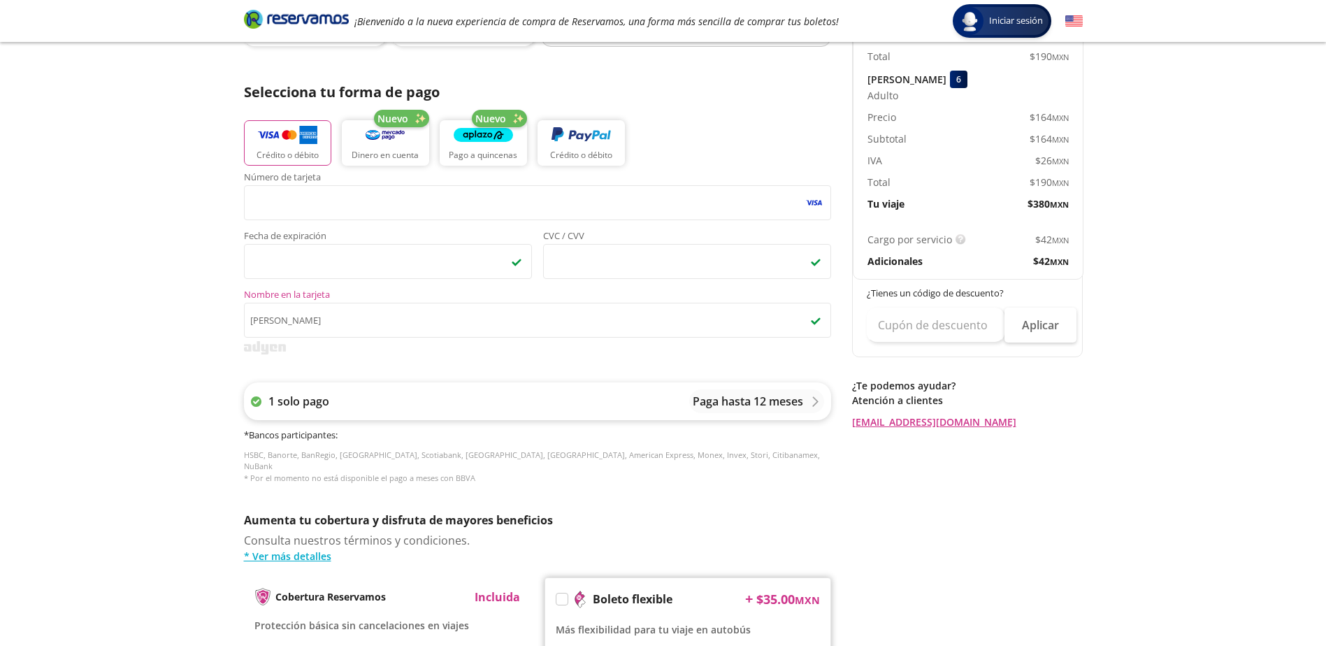
click at [783, 408] on p "Paga hasta 12 meses" at bounding box center [748, 401] width 110 height 17
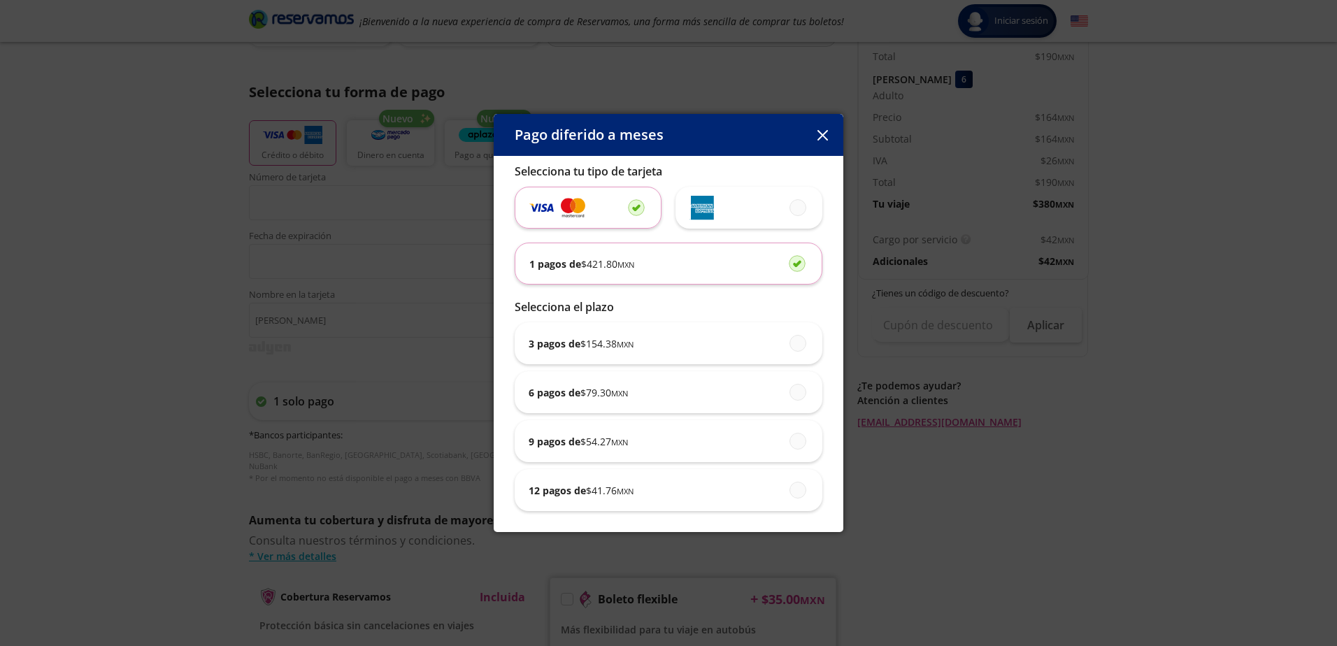
click at [828, 137] on button "button" at bounding box center [822, 134] width 21 height 21
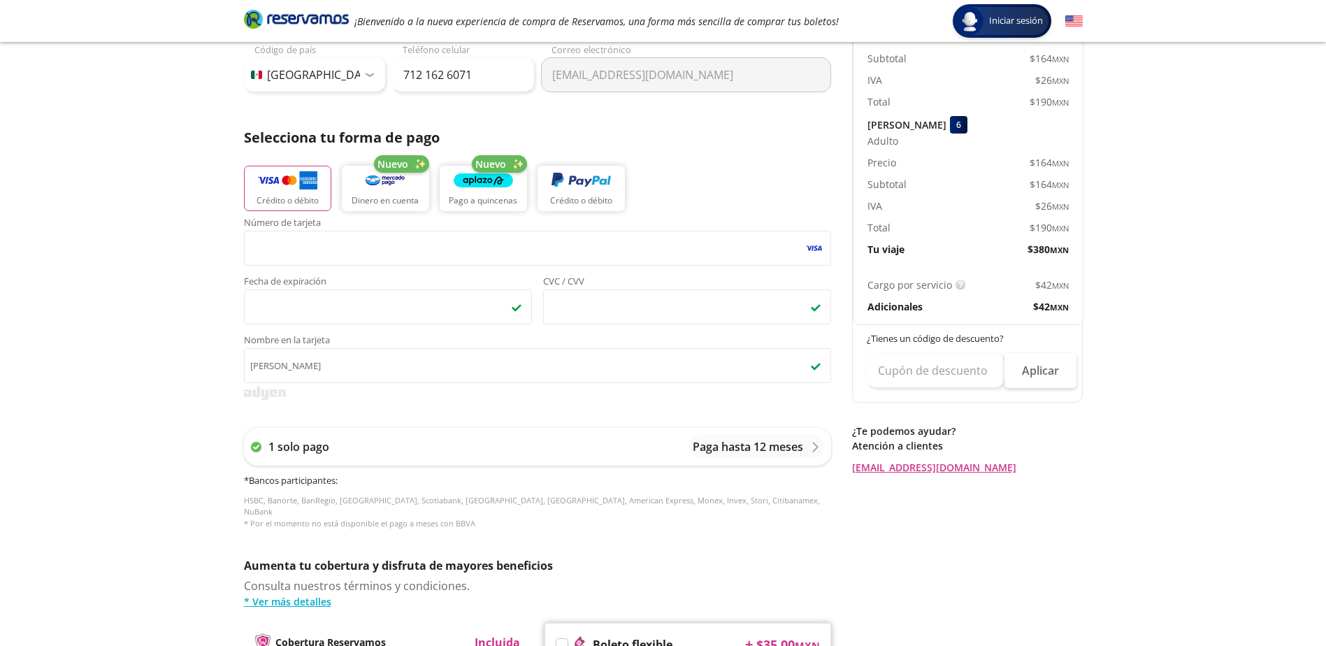
scroll to position [210, 0]
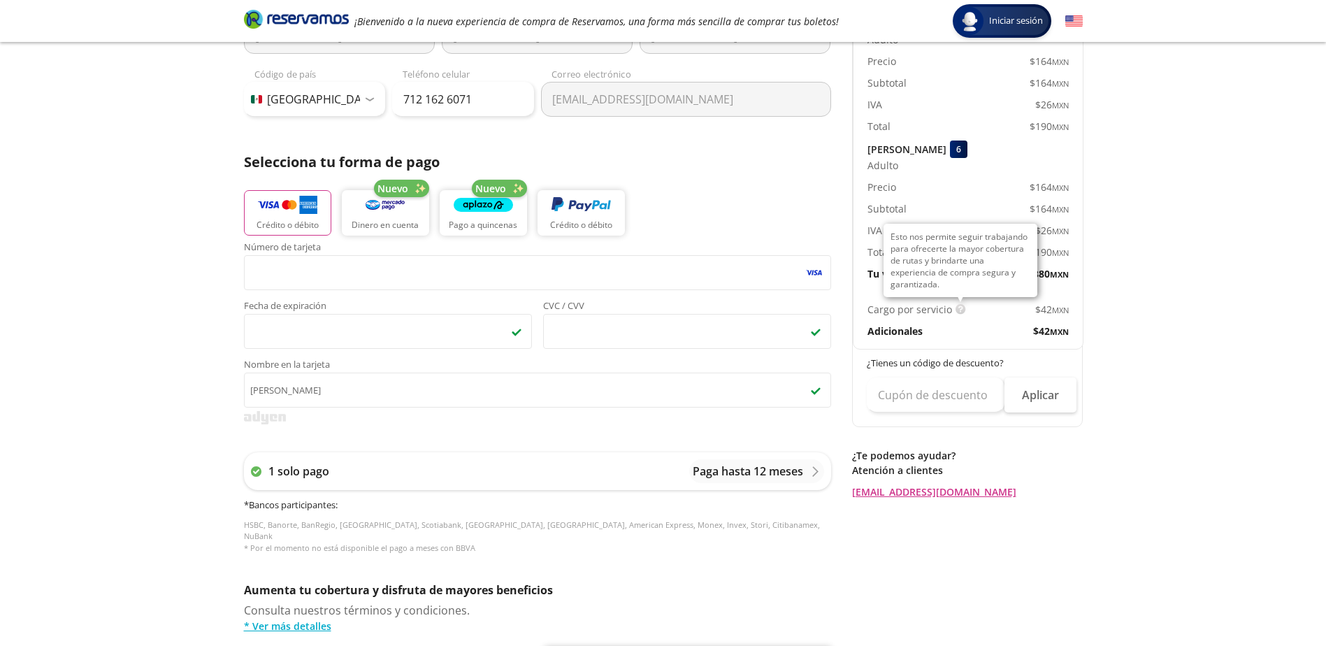
click at [958, 309] on img at bounding box center [961, 309] width 10 height 10
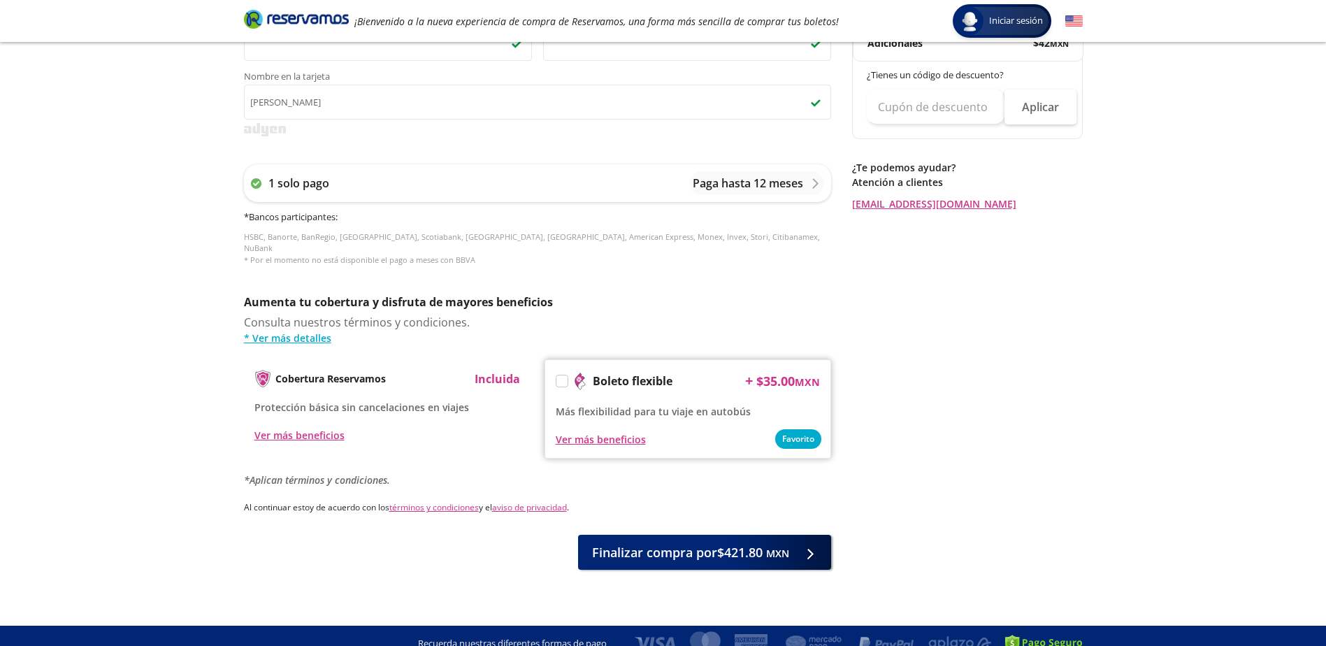
scroll to position [501, 0]
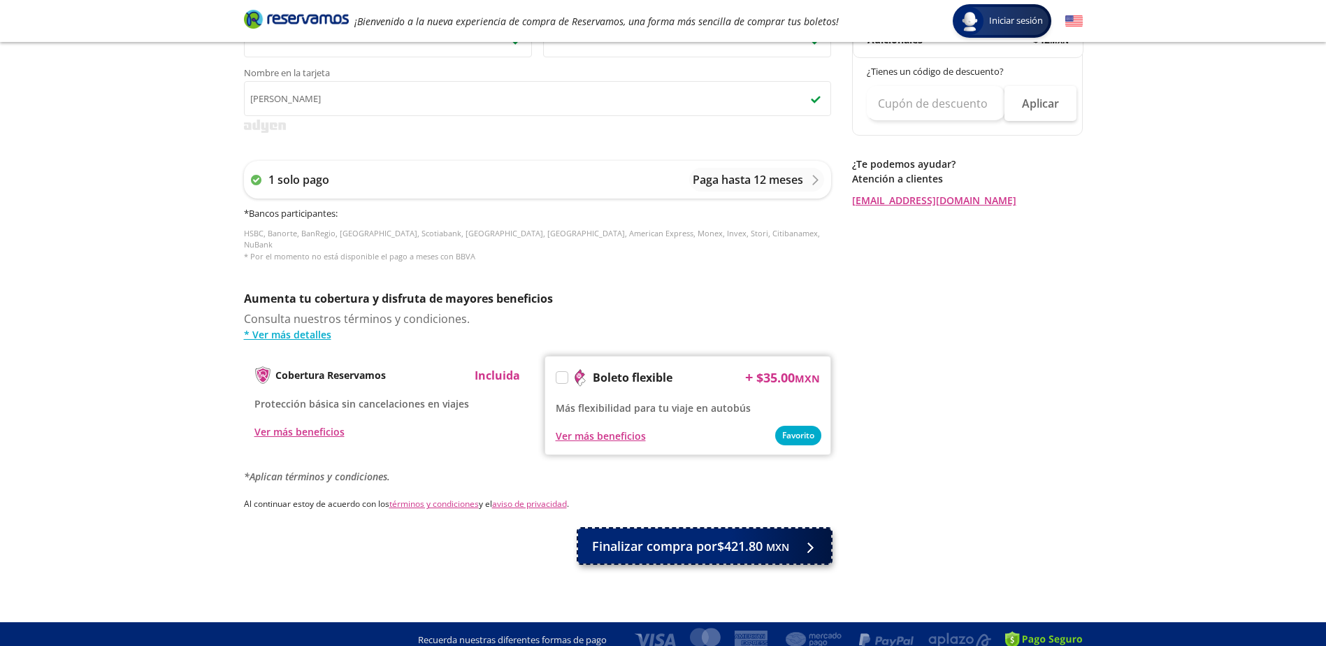
click at [700, 537] on span "Finalizar compra por $421.80 MXN" at bounding box center [690, 546] width 197 height 19
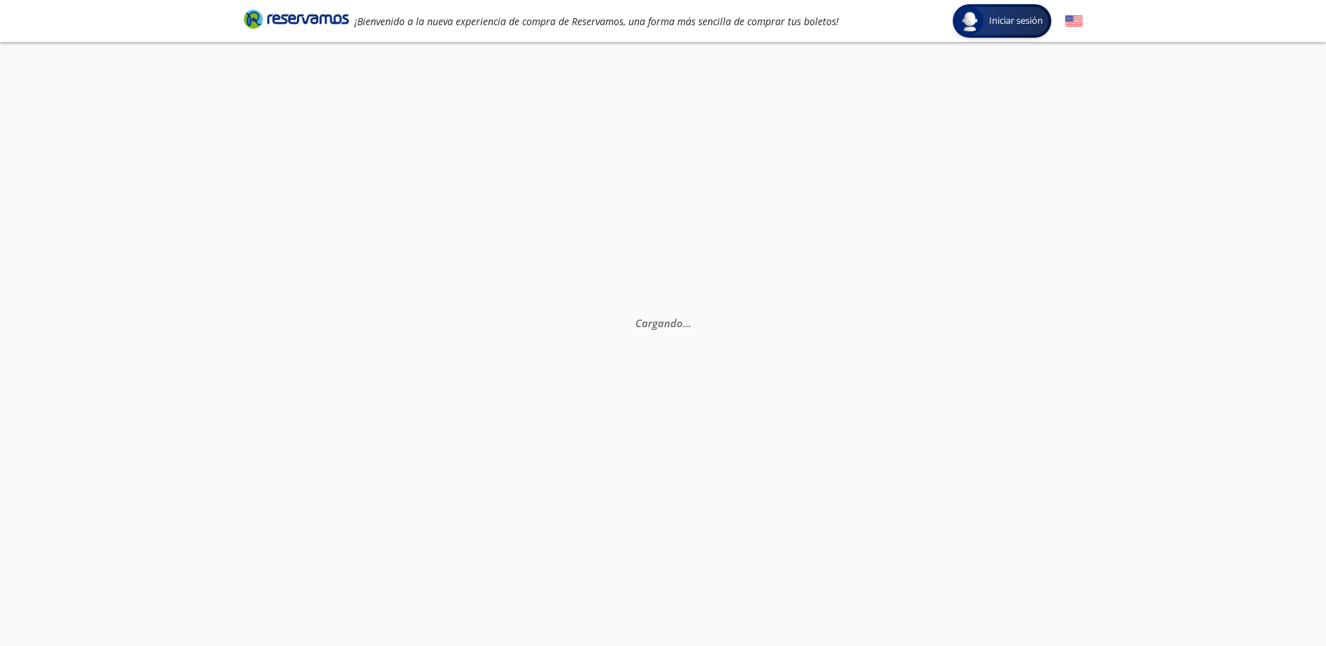
scroll to position [98, 0]
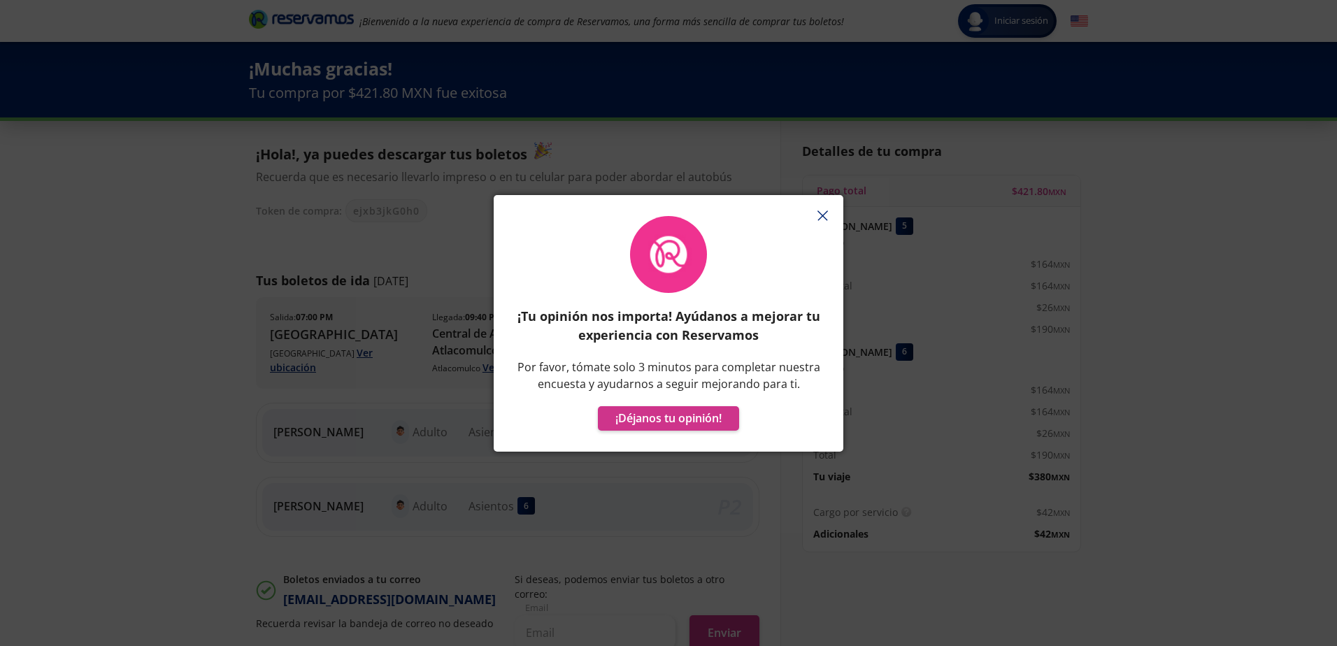
click at [819, 217] on icon "button" at bounding box center [822, 215] width 10 height 10
